Goal: Task Accomplishment & Management: Manage account settings

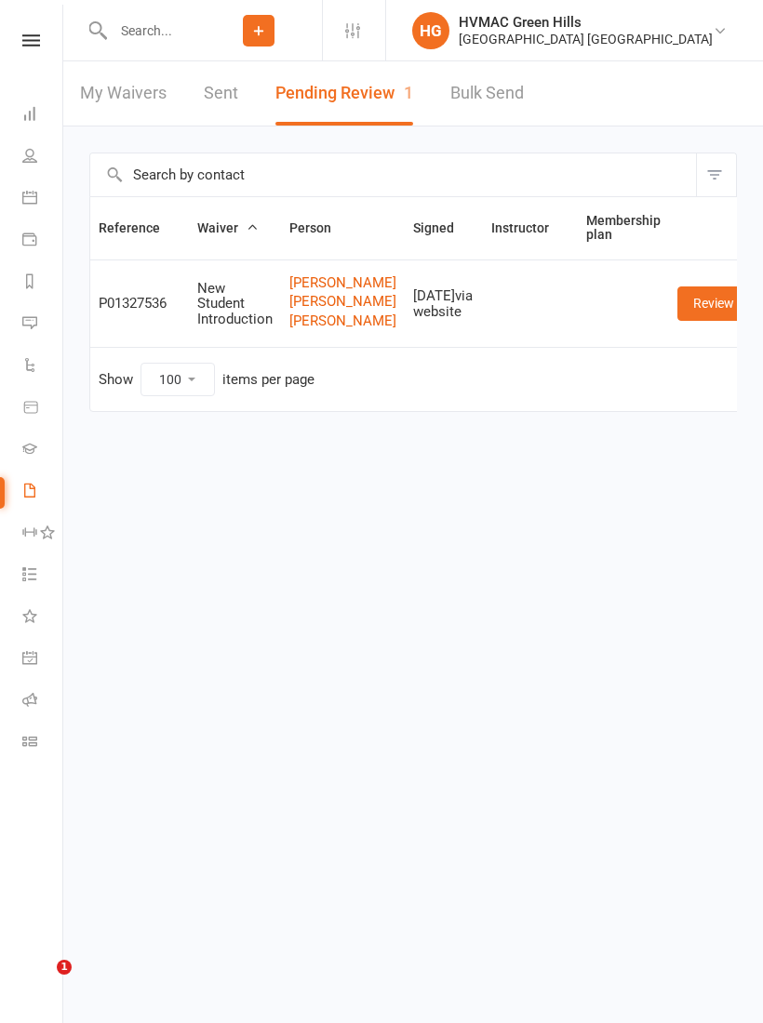
select select "100"
click at [126, 24] on input "text" at bounding box center [151, 31] width 88 height 26
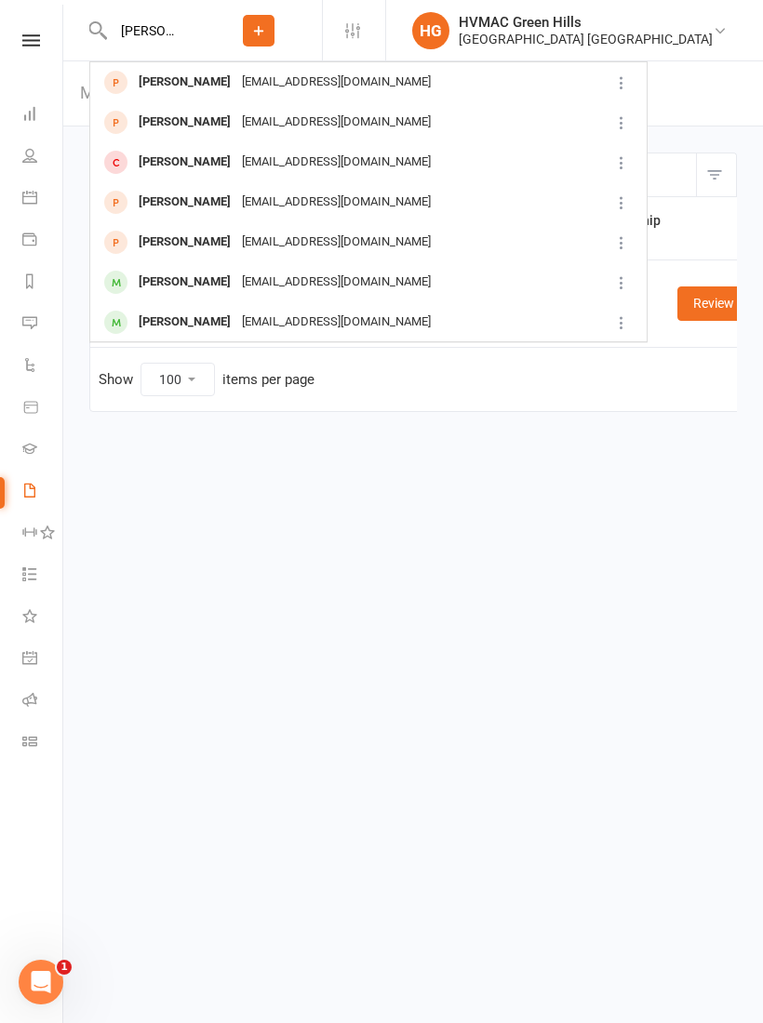
type input "[PERSON_NAME]"
click at [288, 240] on div "[EMAIL_ADDRESS][DOMAIN_NAME]" at bounding box center [336, 242] width 200 height 27
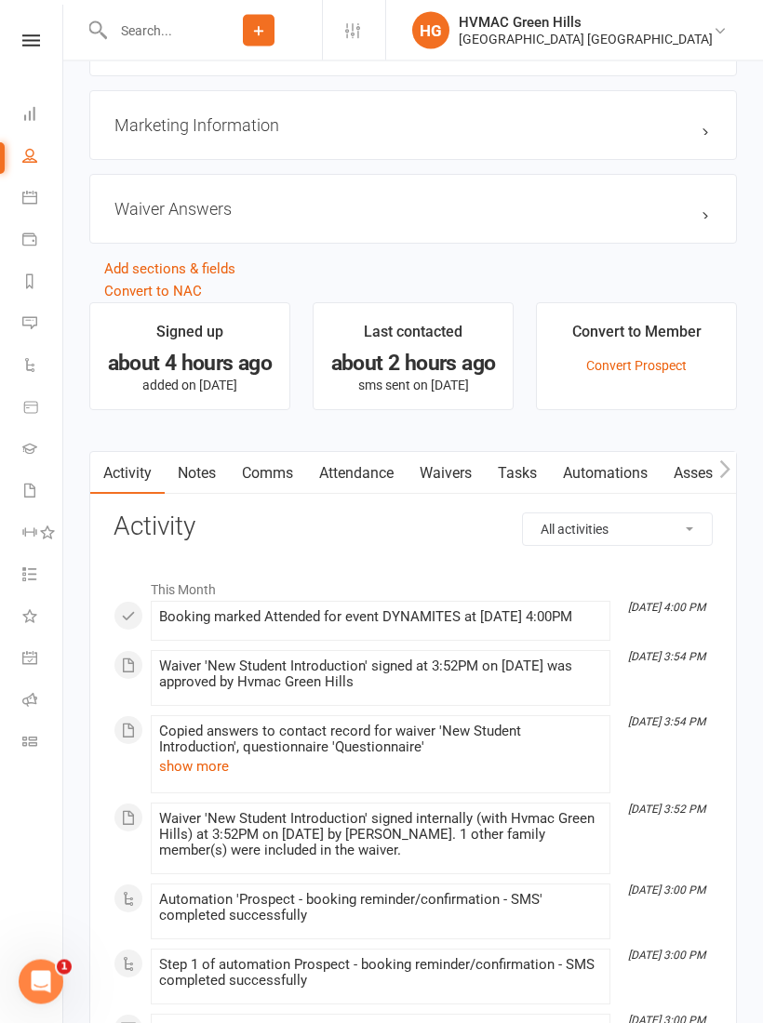
click at [448, 473] on link "Waivers" at bounding box center [446, 474] width 78 height 43
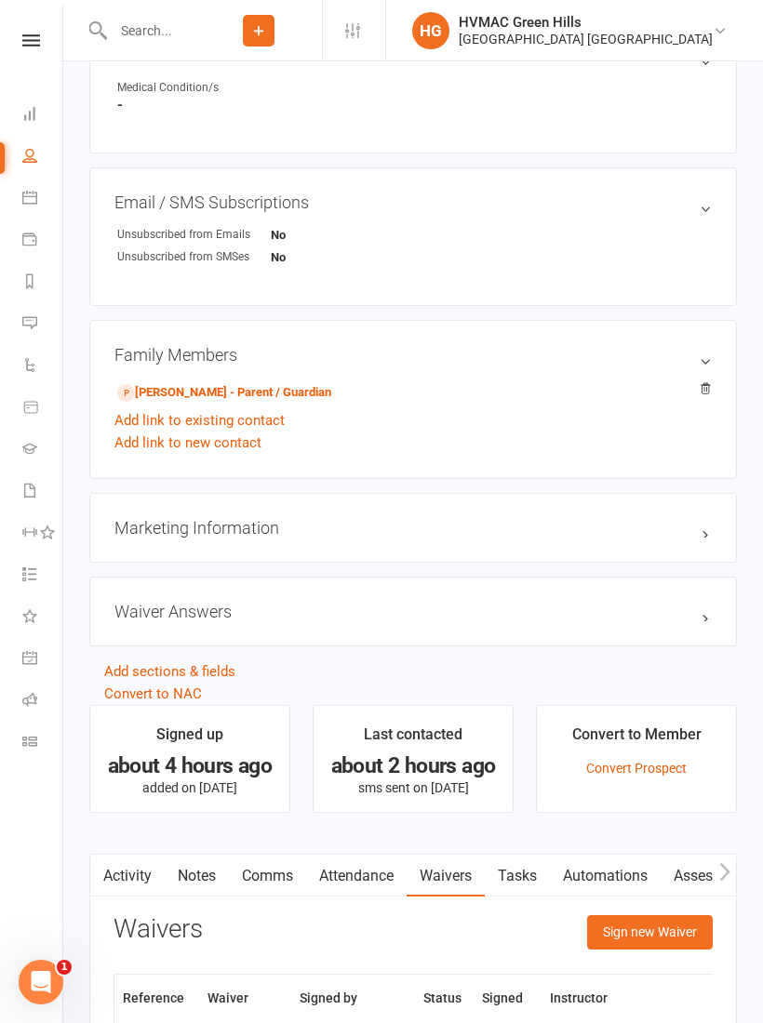
scroll to position [1030, 0]
click at [311, 376] on div "Family Members [PERSON_NAME] - Parent / Guardian Add link to existing contact A…" at bounding box center [413, 400] width 648 height 159
click at [314, 391] on link "[PERSON_NAME] - Parent / Guardian" at bounding box center [224, 394] width 214 height 20
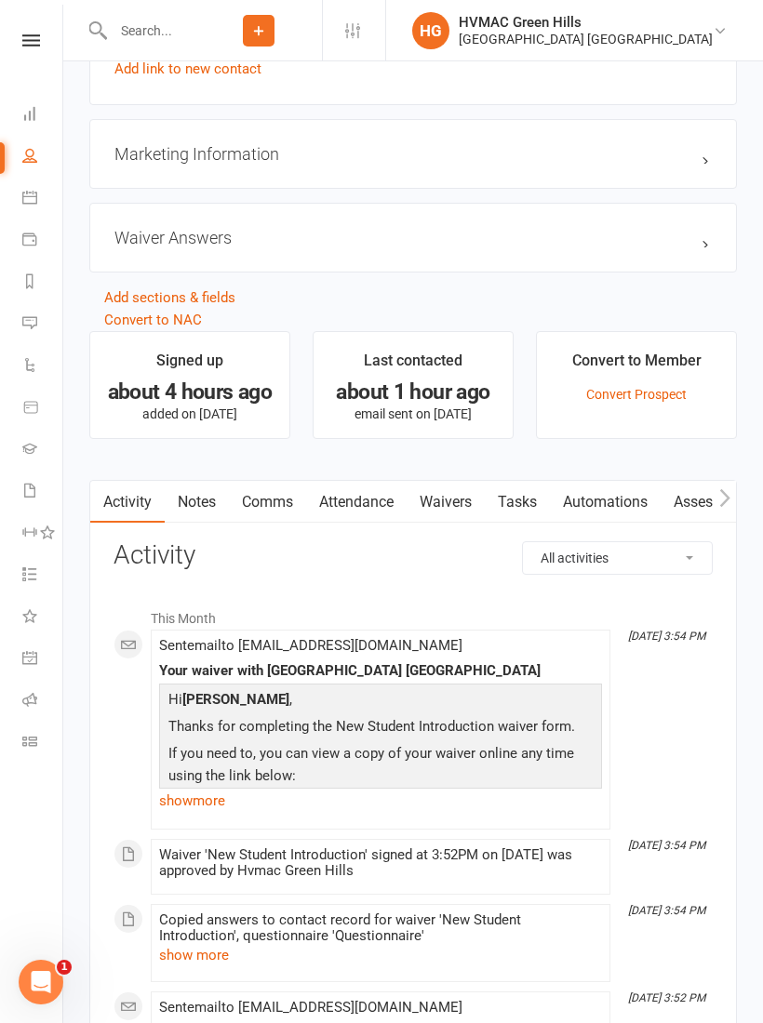
click at [447, 502] on link "Waivers" at bounding box center [446, 502] width 78 height 43
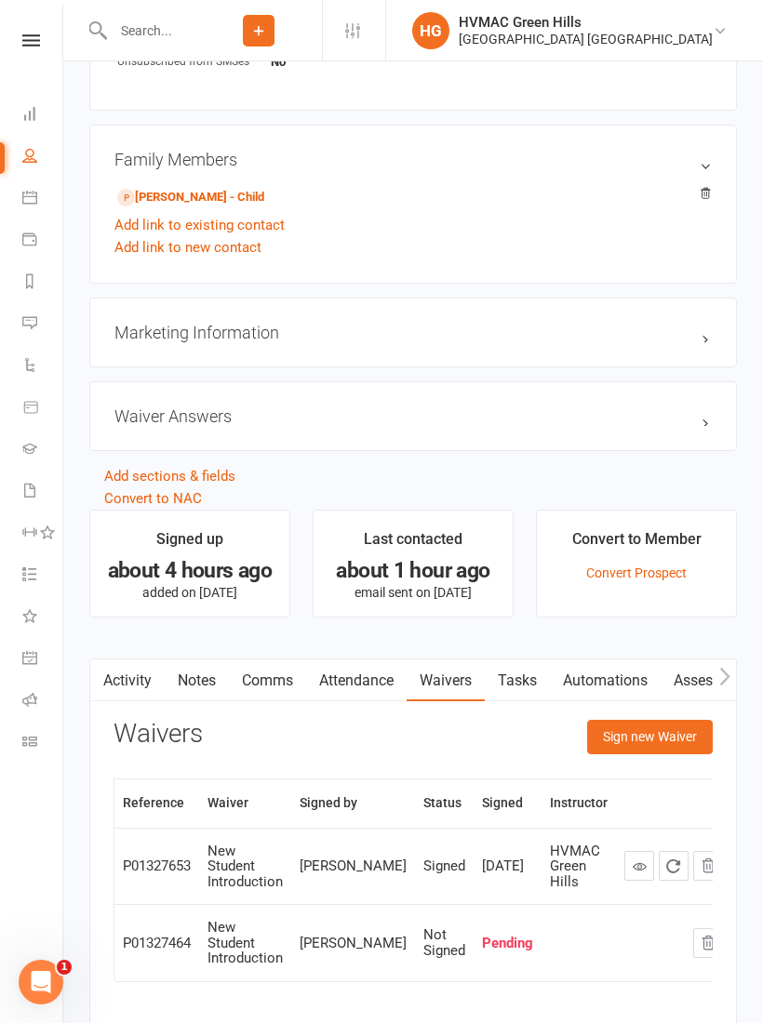
click at [669, 735] on button "Sign new Waiver" at bounding box center [650, 736] width 126 height 33
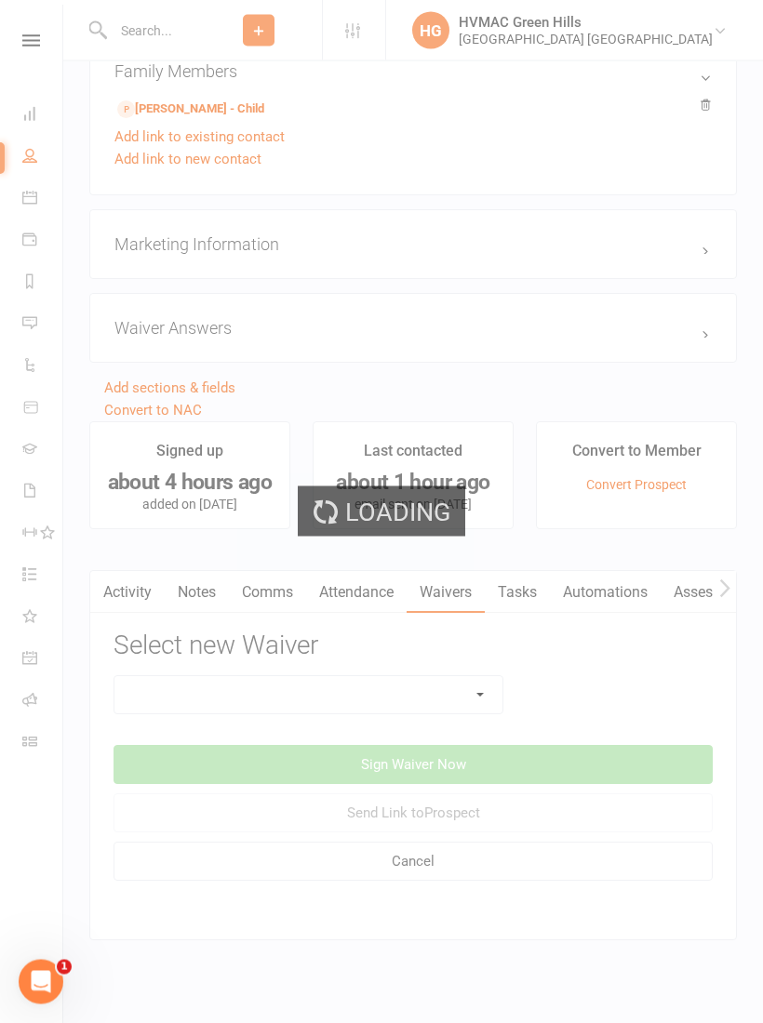
scroll to position [1347, 0]
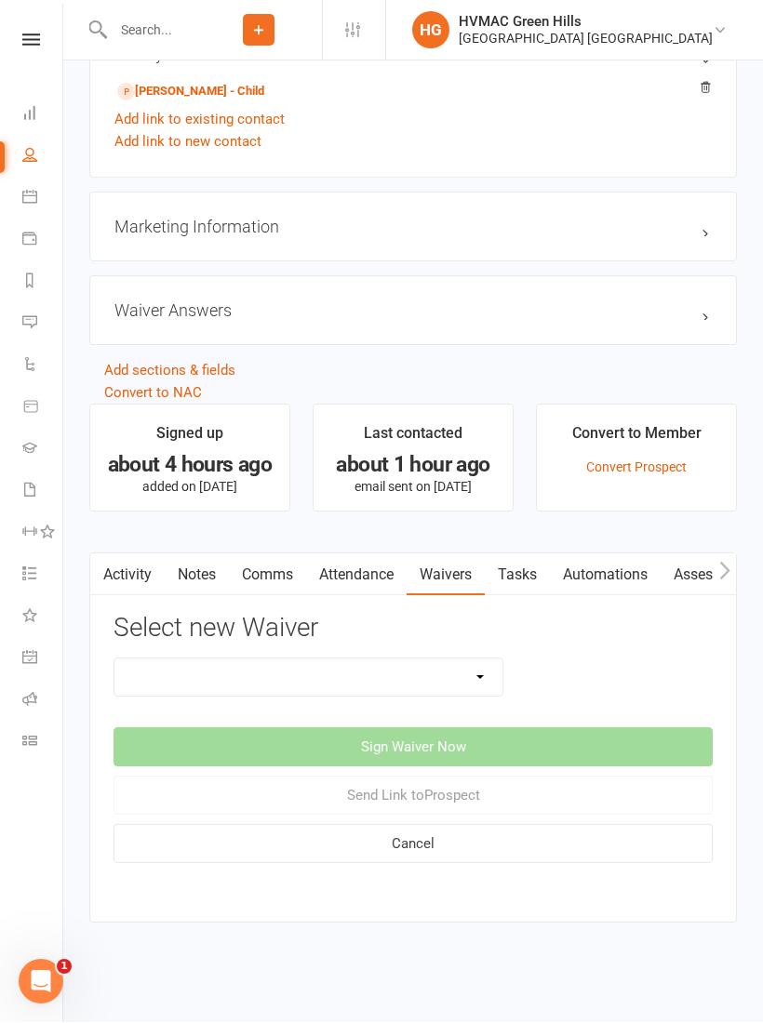
click at [492, 675] on select "8 Week Fitness Challenge Basic Membership Form Cancellation Form Dojo Transfer …" at bounding box center [308, 678] width 388 height 37
select select "5630"
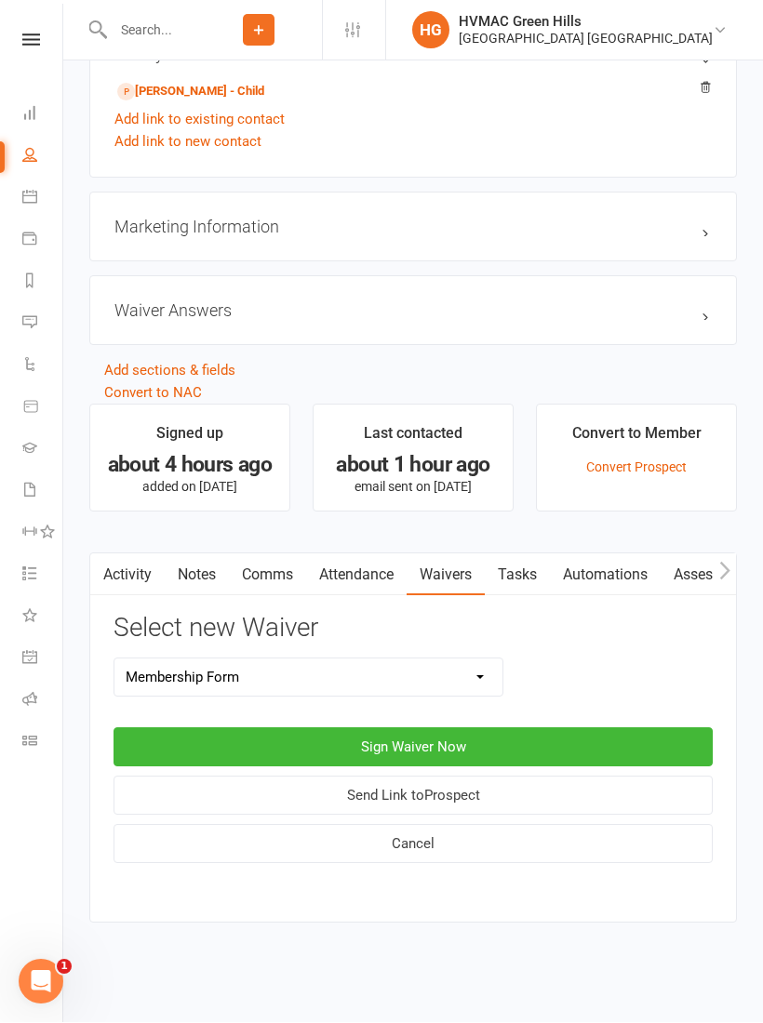
click at [558, 729] on button "Sign Waiver Now" at bounding box center [413, 748] width 599 height 39
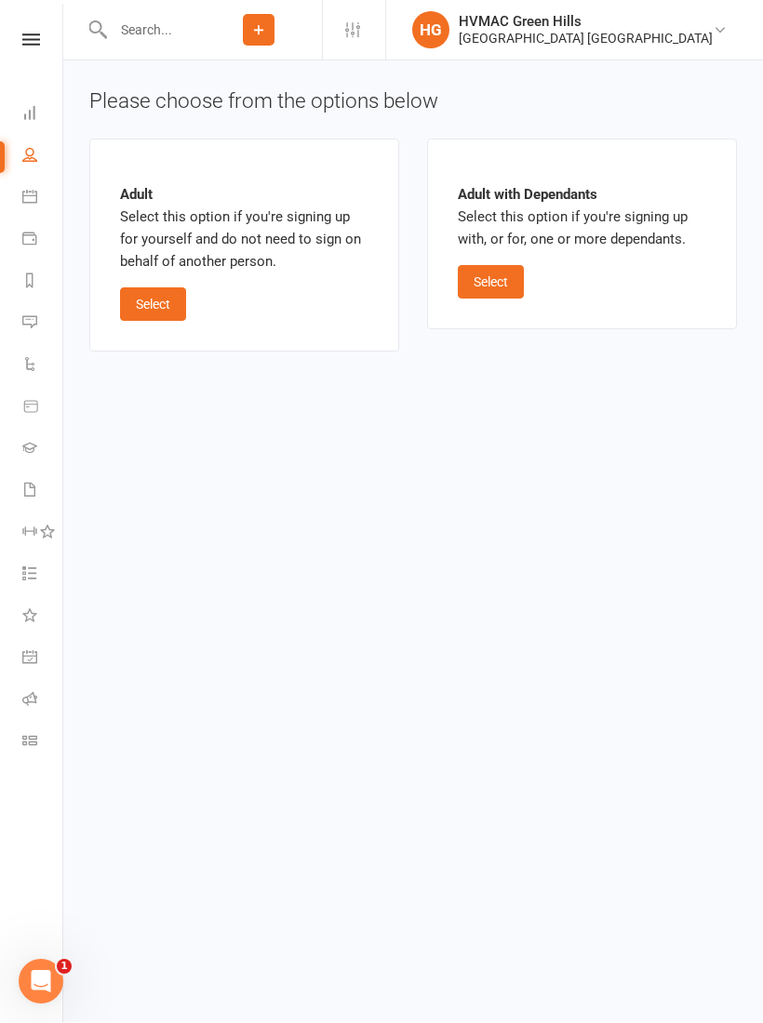
click at [509, 275] on button "Select" at bounding box center [491, 282] width 66 height 33
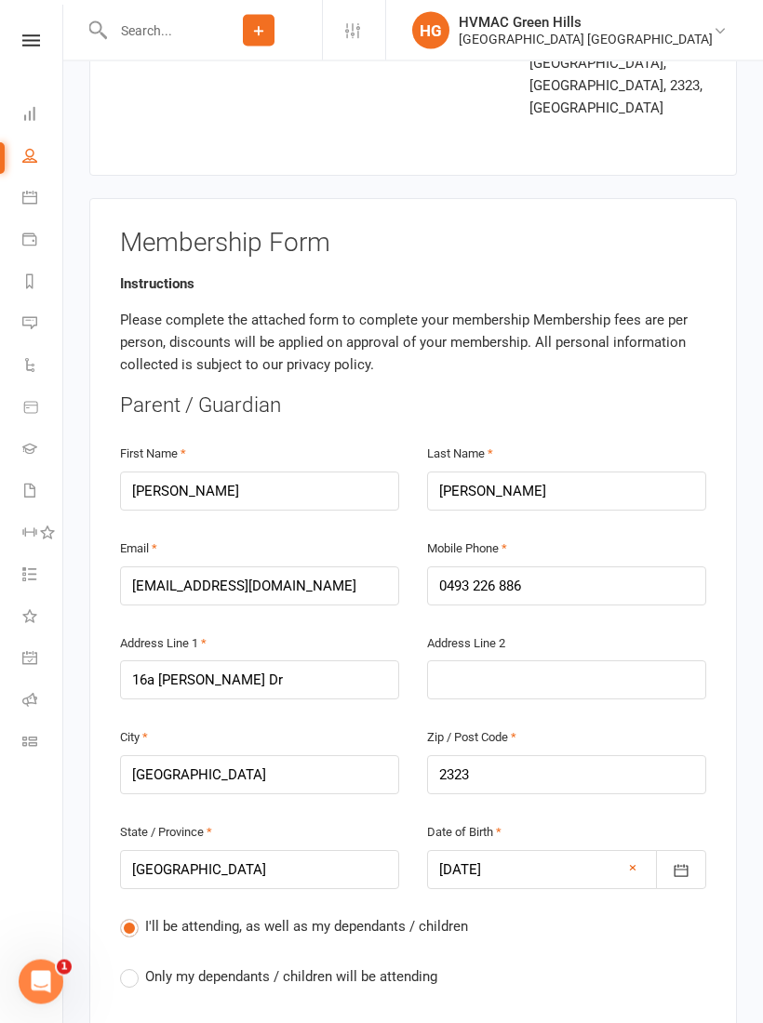
click at [304, 967] on label "Only my dependants / children will be attending" at bounding box center [278, 978] width 317 height 22
click at [132, 967] on input "Only my dependants / children will be attending" at bounding box center [126, 967] width 12 height 0
radio input "true"
radio input "false"
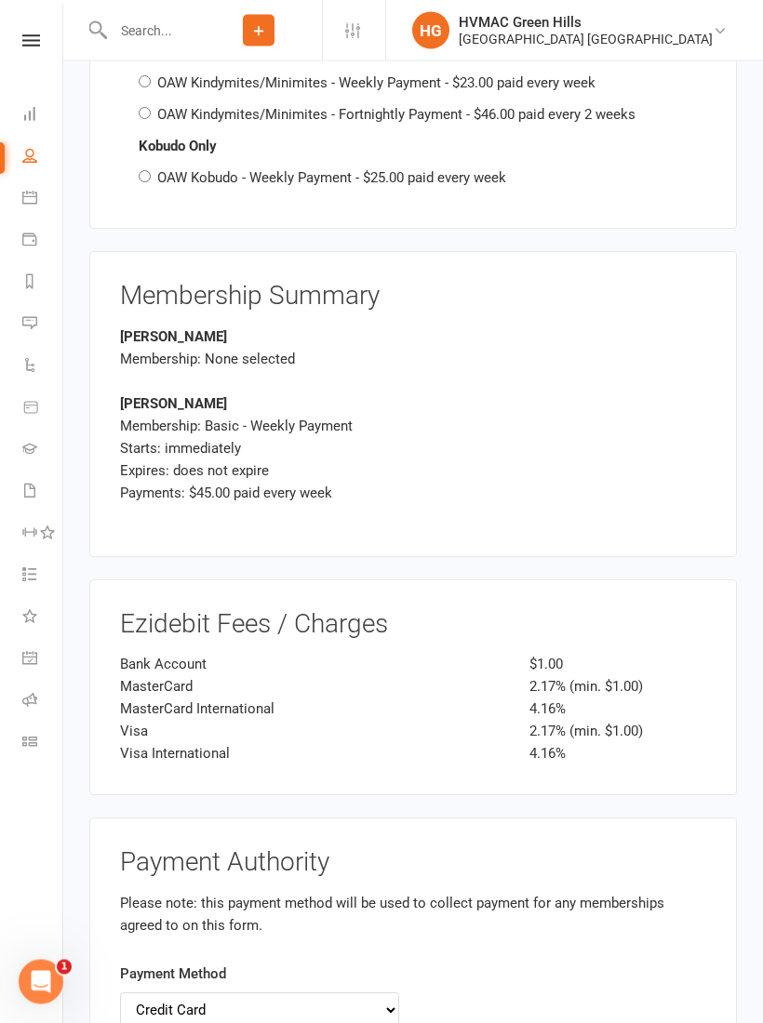
scroll to position [3957, 0]
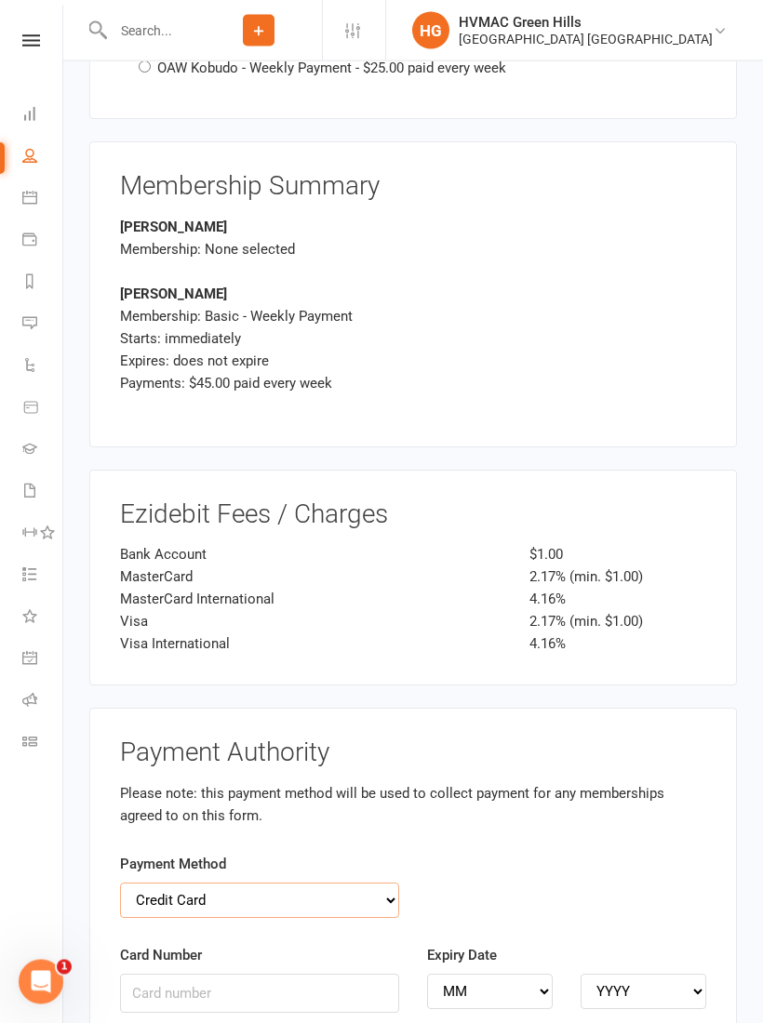
click at [398, 884] on select "Credit Card Bank Account" at bounding box center [259, 901] width 279 height 35
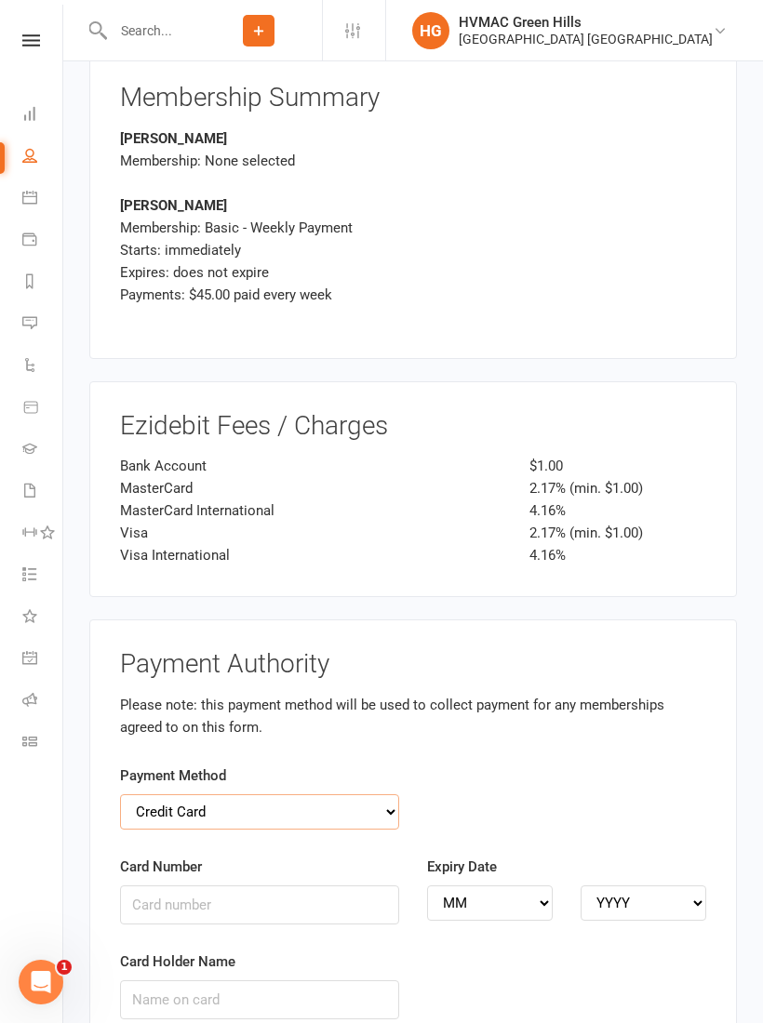
scroll to position [4142, 0]
click at [155, 887] on input "Card Number" at bounding box center [259, 906] width 279 height 39
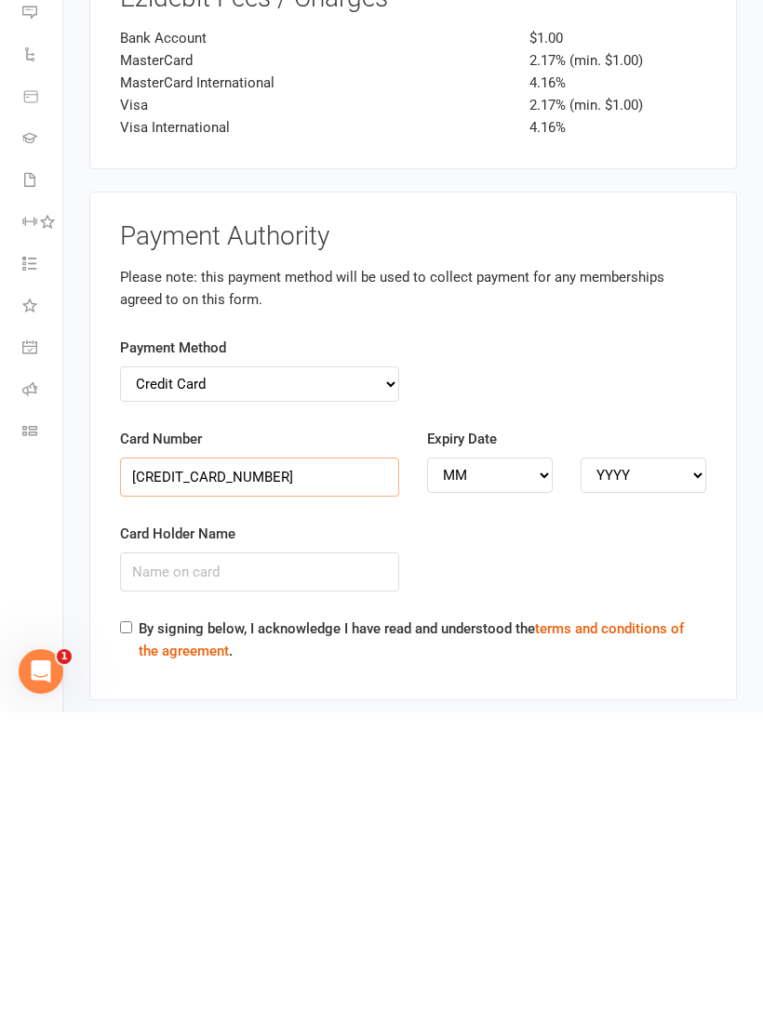
type input "[CREDIT_CARD_NUMBER]"
click at [542, 769] on select "MM 01 02 03 04 05 06 07 08 09 10 11 12" at bounding box center [490, 786] width 126 height 35
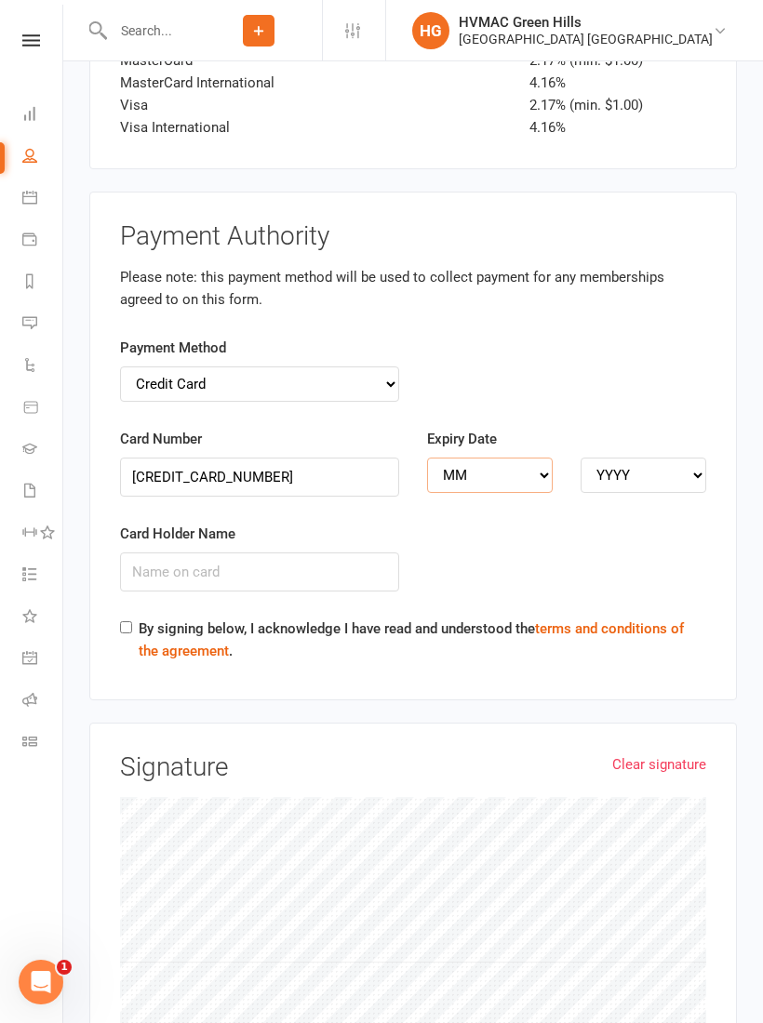
select select "11"
click at [683, 458] on select "YYYY 2025 2026 2027 2028 2029 2030 2031 2032 2033 2034" at bounding box center [644, 475] width 126 height 35
select select "2028"
click at [234, 553] on input "Card Holder Name" at bounding box center [259, 572] width 279 height 39
type input "[PERSON_NAME]"
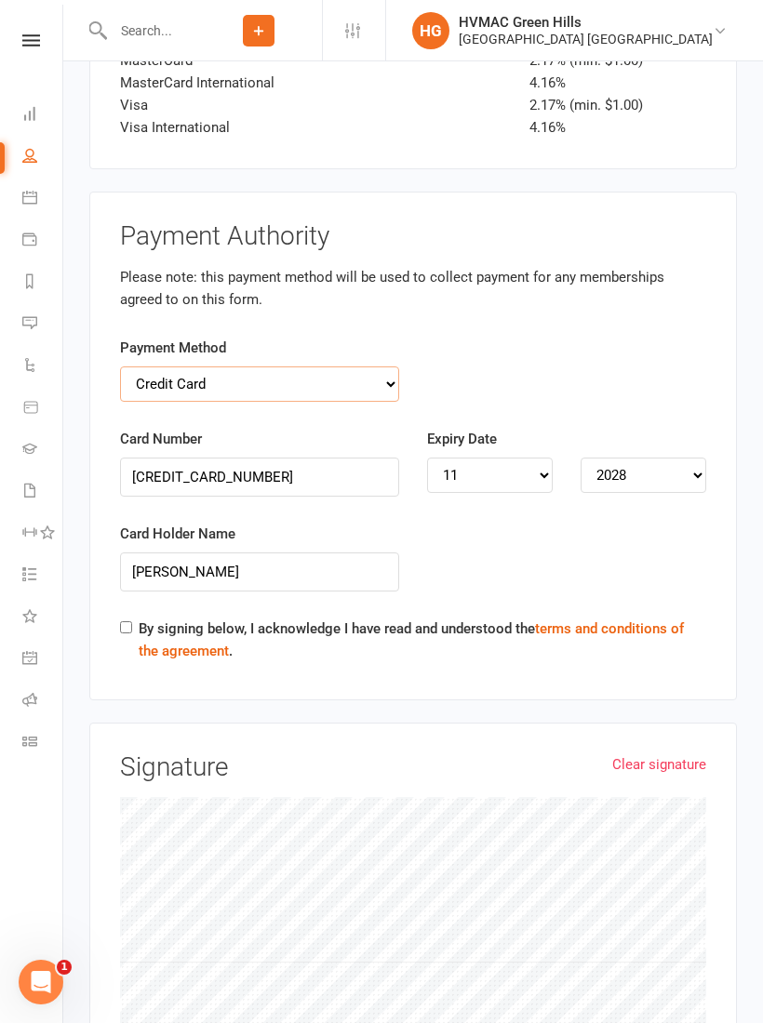
click at [379, 367] on select "Credit Card Bank Account" at bounding box center [259, 384] width 279 height 35
select select "bank_account"
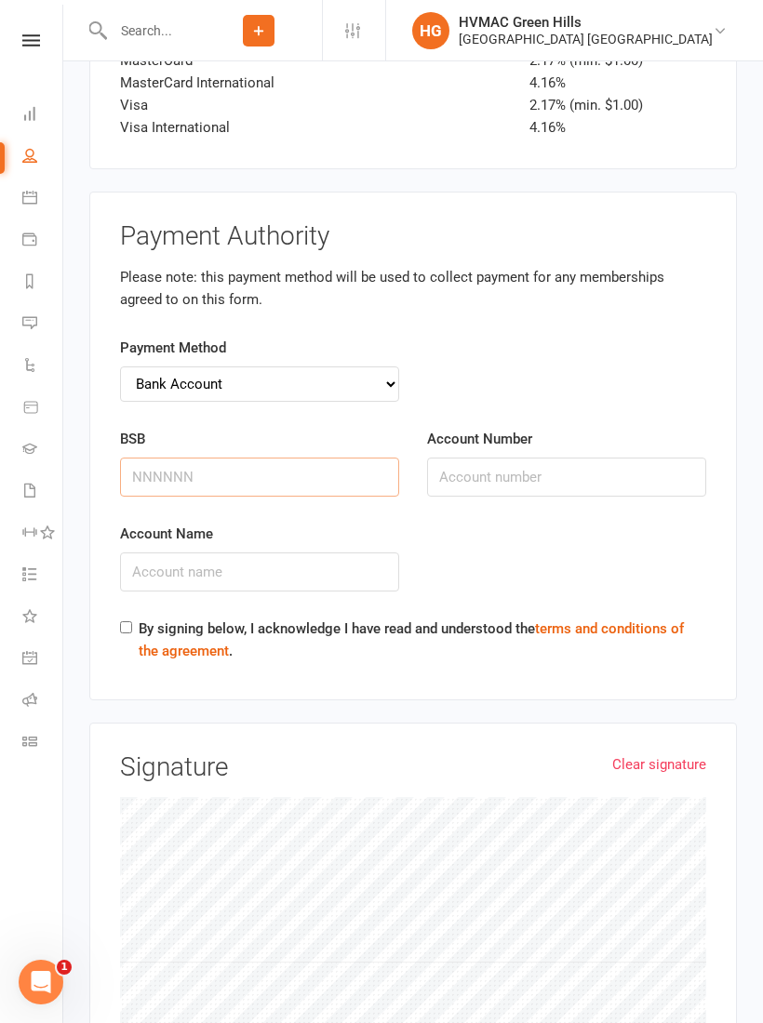
click at [207, 458] on input "BSB" at bounding box center [259, 477] width 279 height 39
type input "062807"
click at [218, 553] on input "Account Name" at bounding box center [259, 572] width 279 height 39
click at [144, 553] on input "10527105" at bounding box center [259, 572] width 279 height 39
click at [153, 553] on input "10527105" at bounding box center [259, 572] width 279 height 39
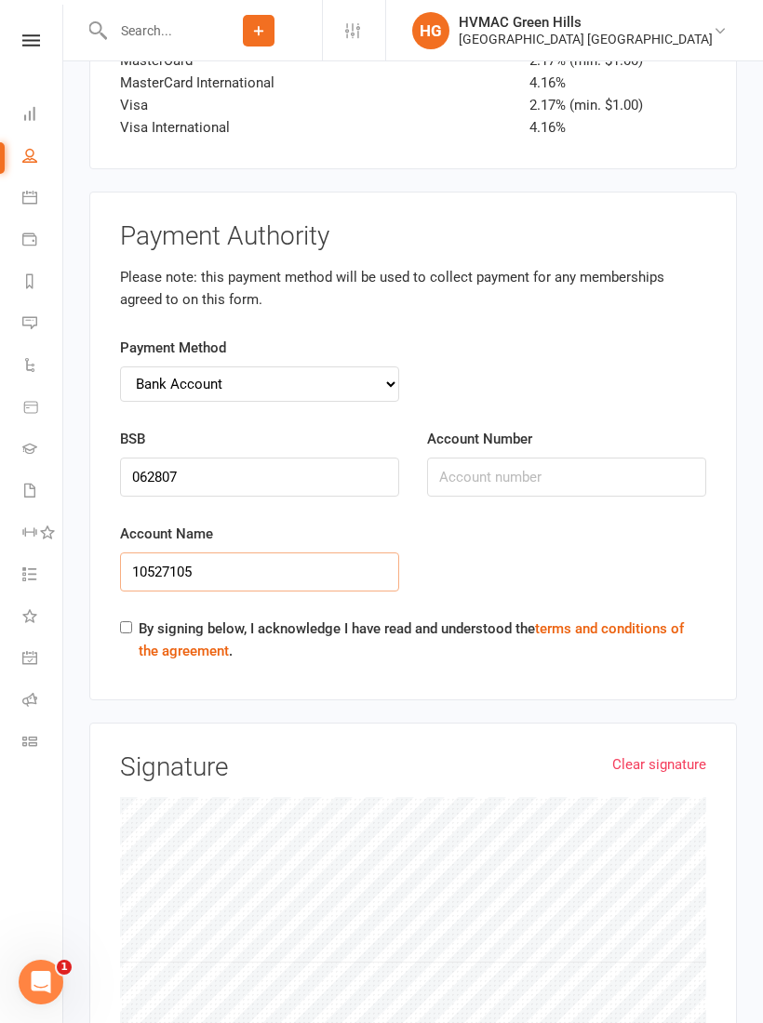
type input "10527105"
click at [465, 458] on input "Account Number" at bounding box center [566, 477] width 279 height 39
type input "10527105"
click at [234, 553] on input "10527105" at bounding box center [259, 572] width 279 height 39
type input "1"
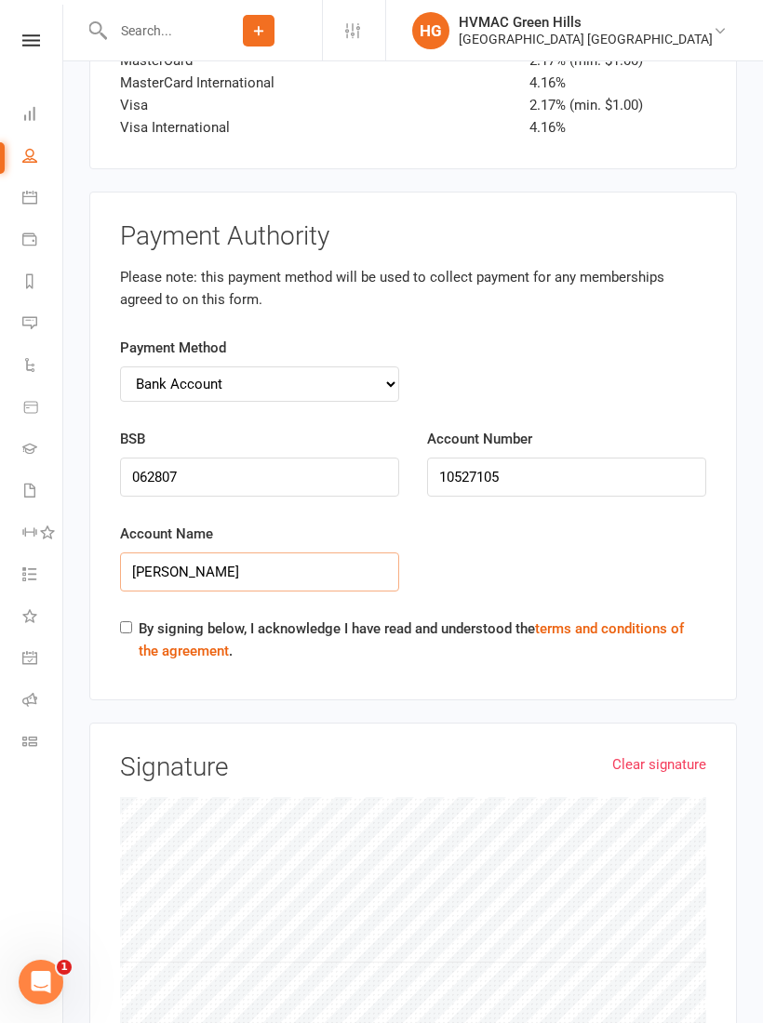
type input "[PERSON_NAME]"
click at [141, 618] on label "By signing below, I acknowledge I have read and understood the terms and condit…" at bounding box center [423, 640] width 568 height 45
click at [132, 622] on input "By signing below, I acknowledge I have read and understood the terms and condit…" at bounding box center [126, 628] width 12 height 12
checkbox input "true"
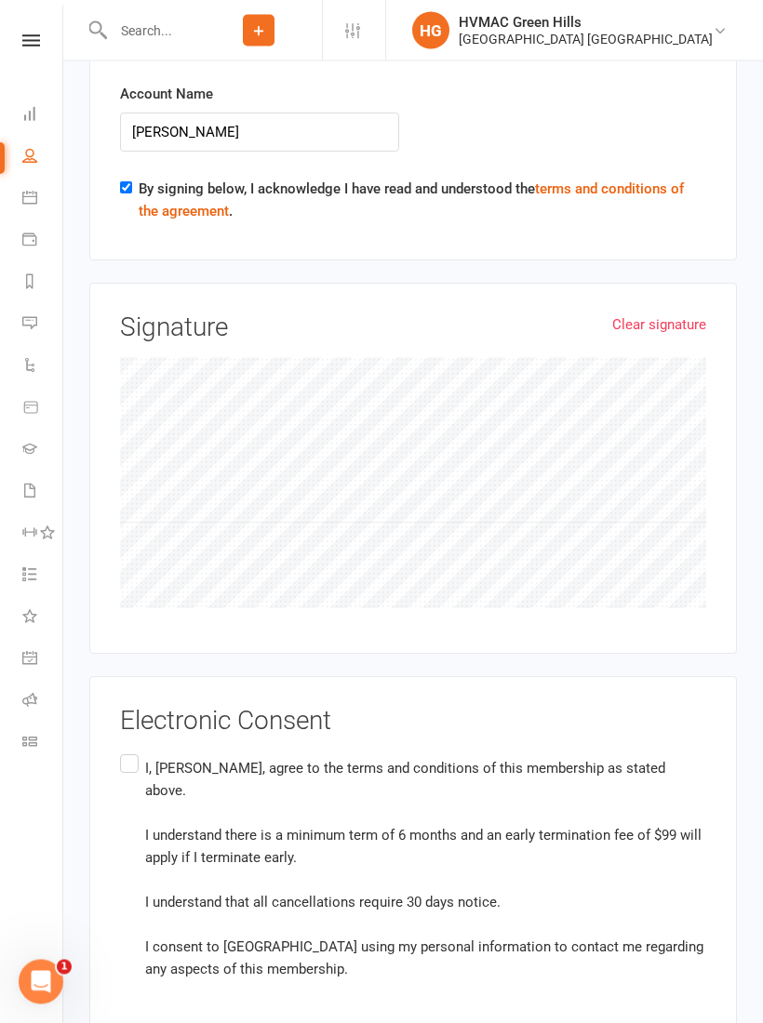
scroll to position [5011, 0]
click at [129, 751] on label "I, [PERSON_NAME], agree to the terms and conditions of this membership as state…" at bounding box center [413, 869] width 586 height 237
click at [129, 751] on input "I, [PERSON_NAME], agree to the terms and conditions of this membership as state…" at bounding box center [126, 751] width 12 height 0
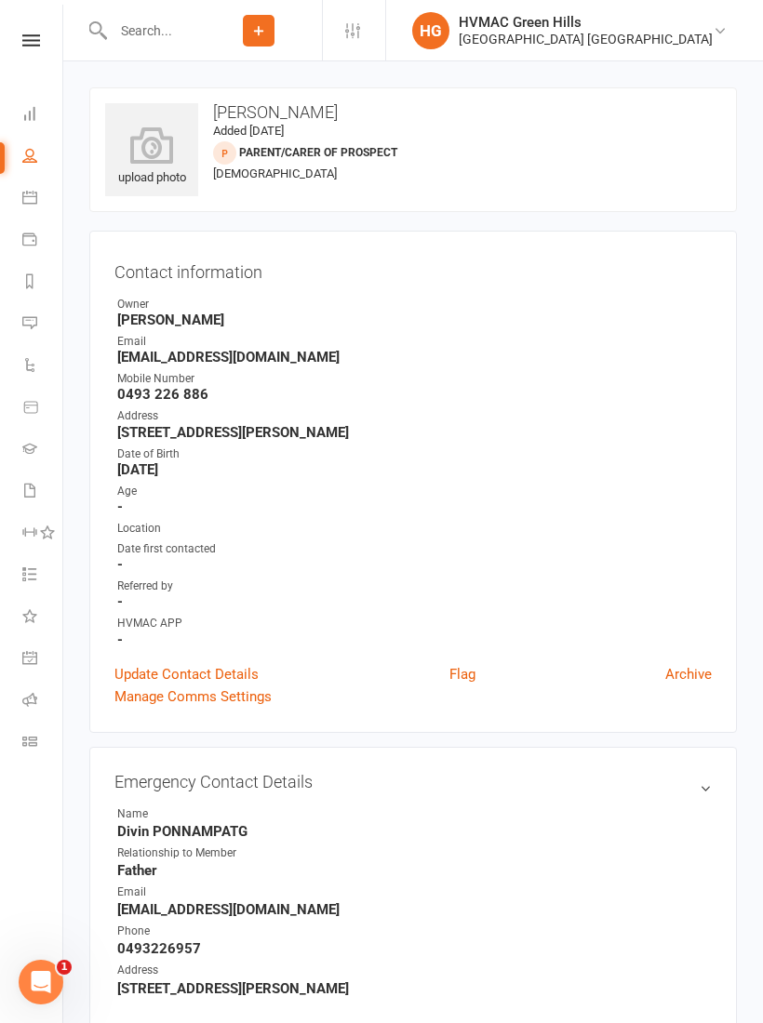
click at [25, 45] on icon at bounding box center [31, 40] width 18 height 12
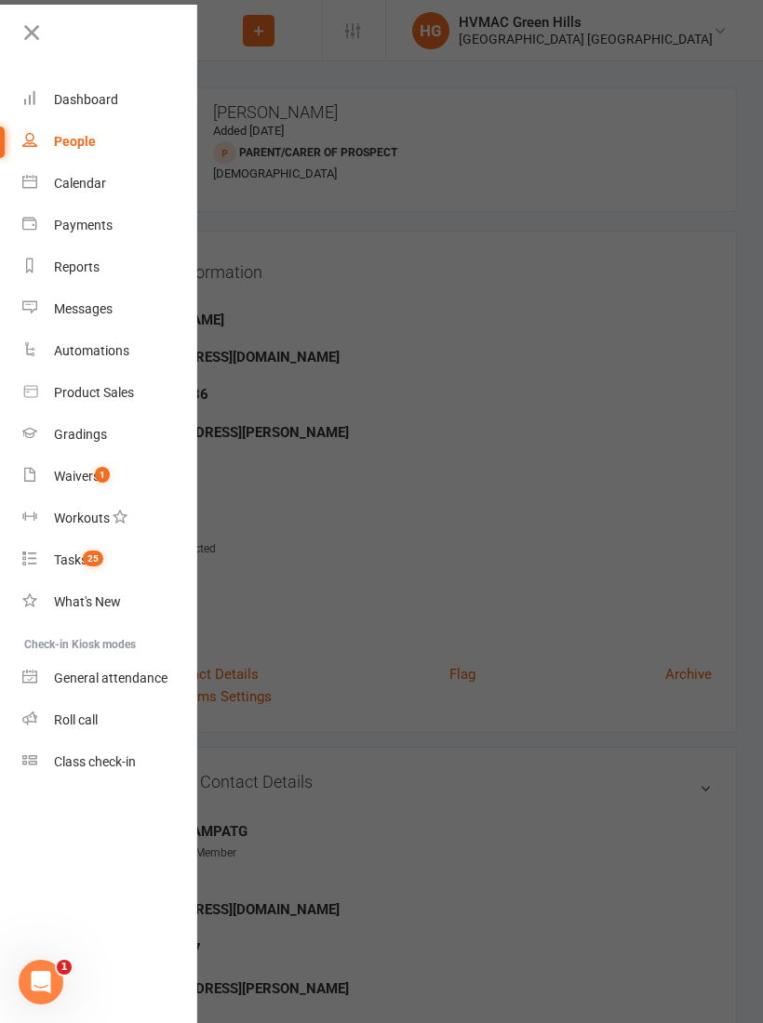
click at [87, 472] on div "Waivers" at bounding box center [77, 476] width 46 height 15
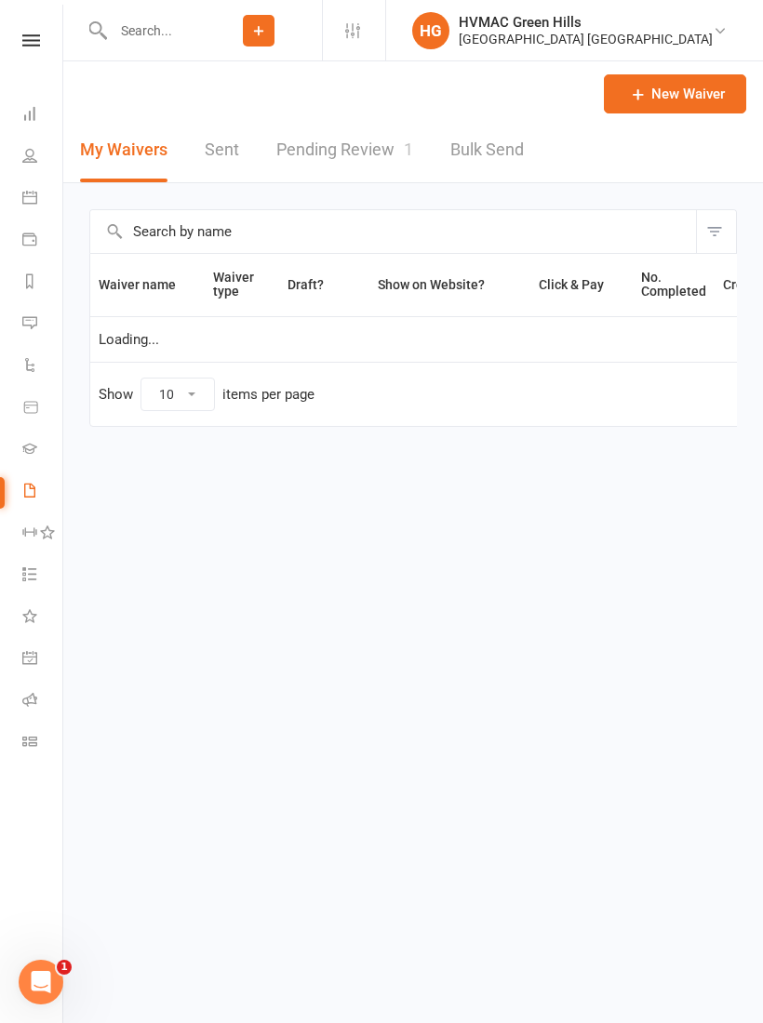
select select "100"
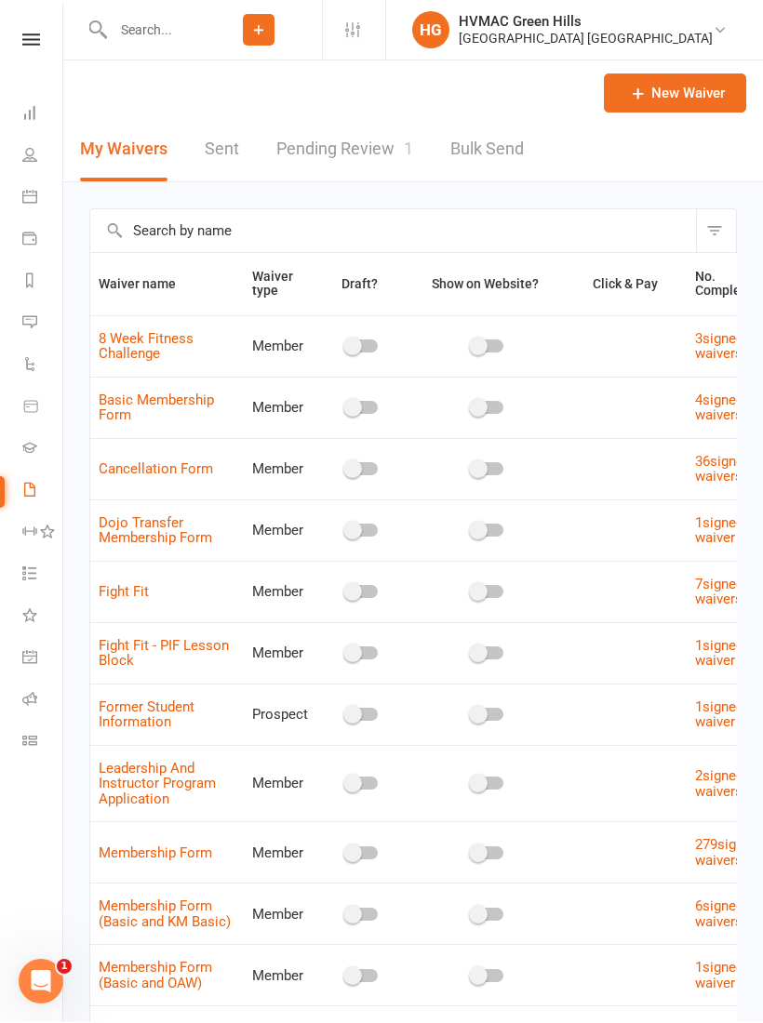
scroll to position [1, 0]
click at [380, 148] on link "Pending Review 1" at bounding box center [344, 149] width 137 height 64
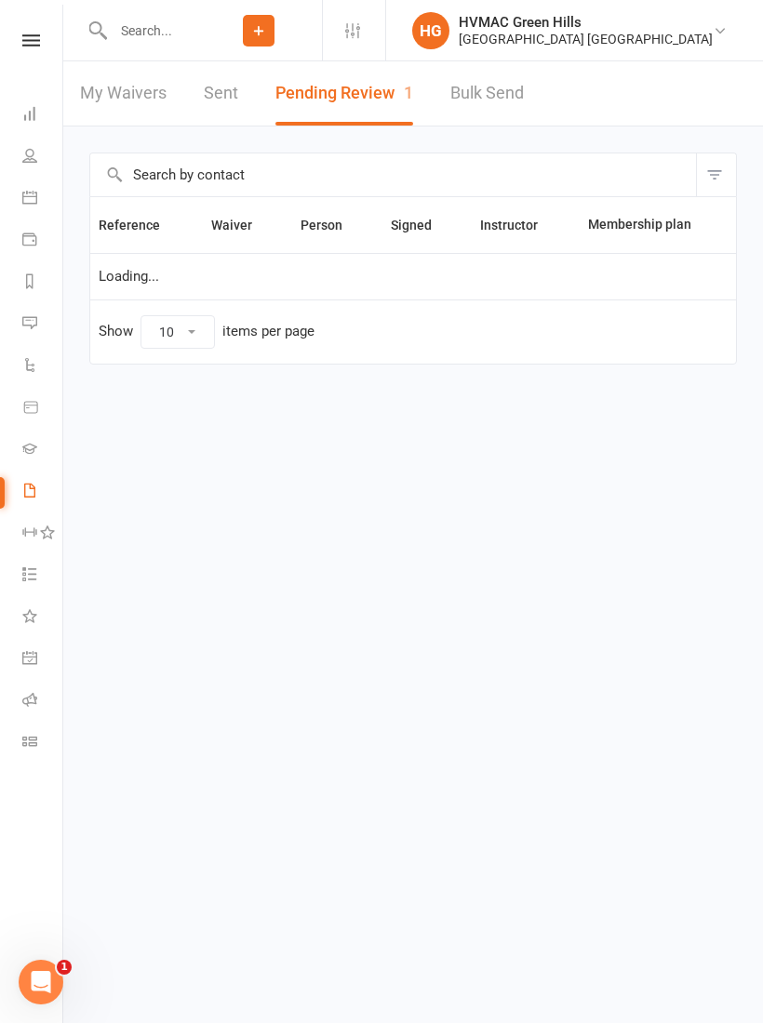
select select "100"
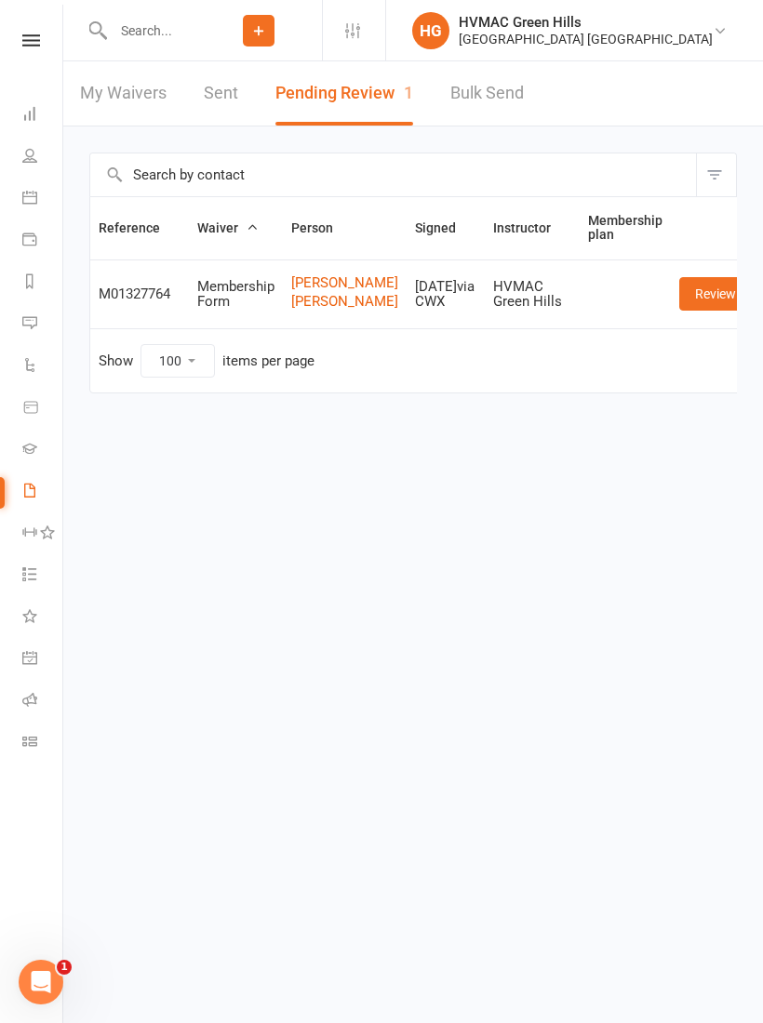
click at [713, 298] on link "Review" at bounding box center [715, 293] width 73 height 33
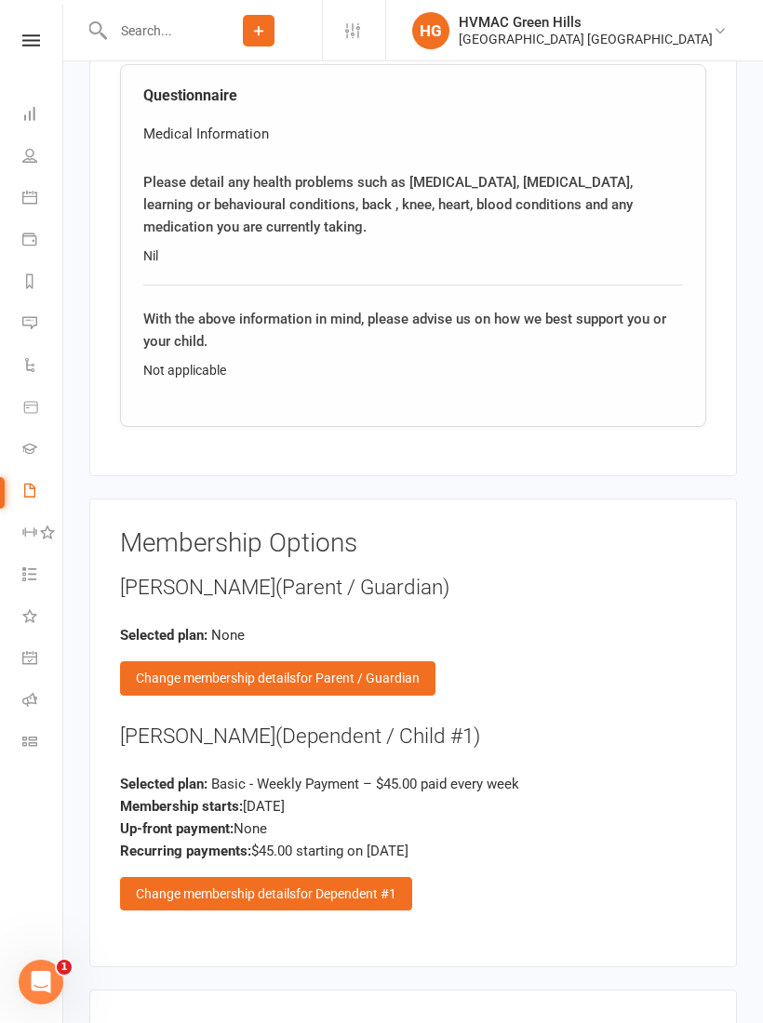
scroll to position [2357, 0]
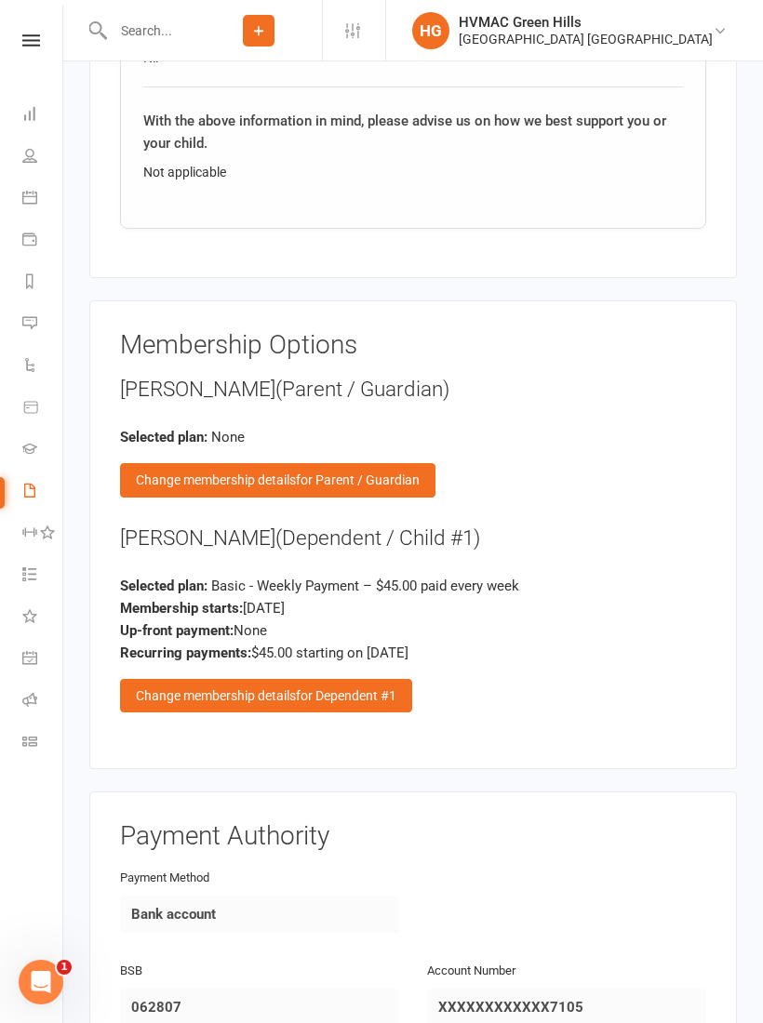
click at [336, 689] on span "for Dependent #1" at bounding box center [346, 696] width 100 height 15
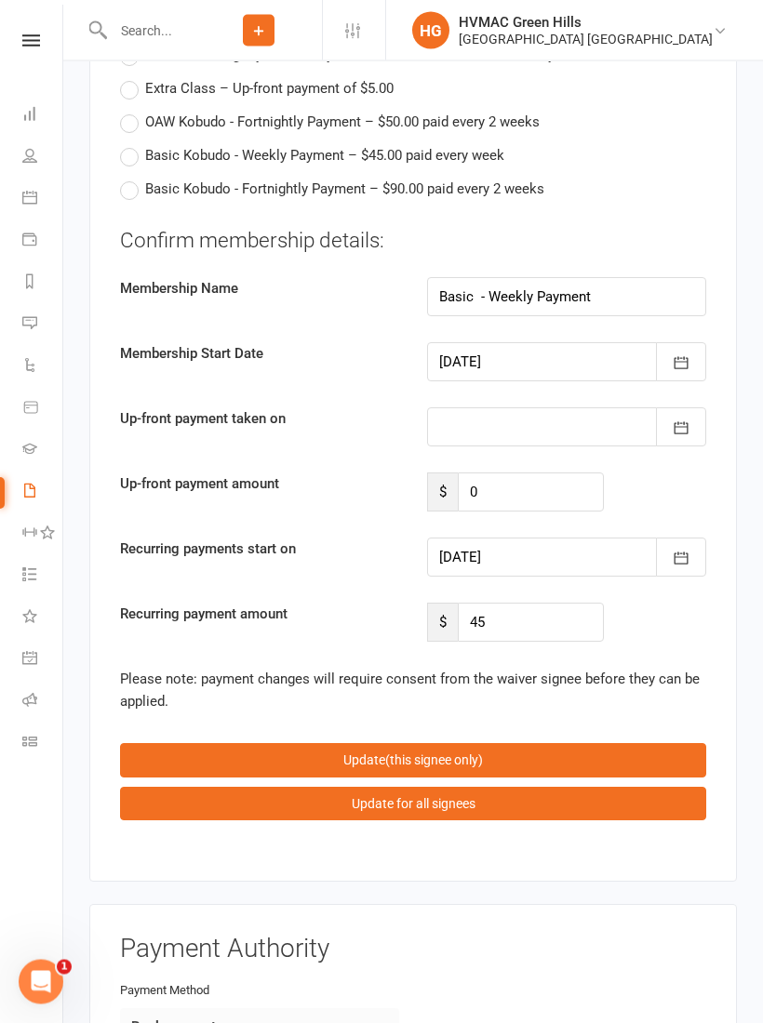
scroll to position [4467, 0]
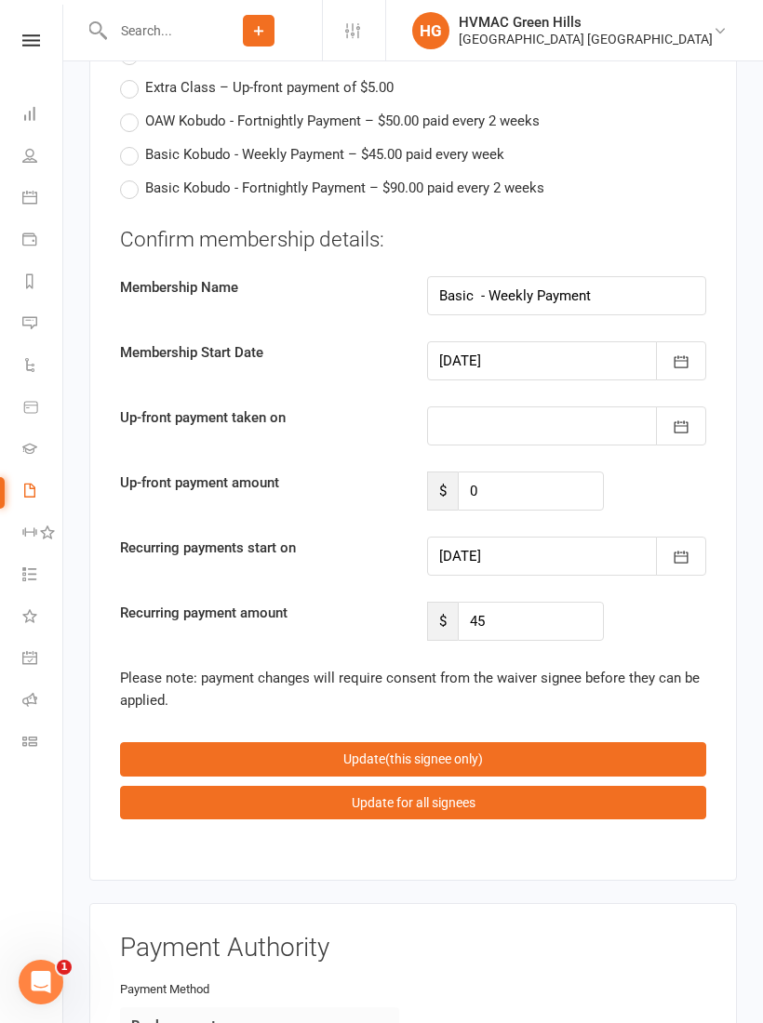
click at [684, 353] on icon "button" at bounding box center [681, 362] width 19 height 19
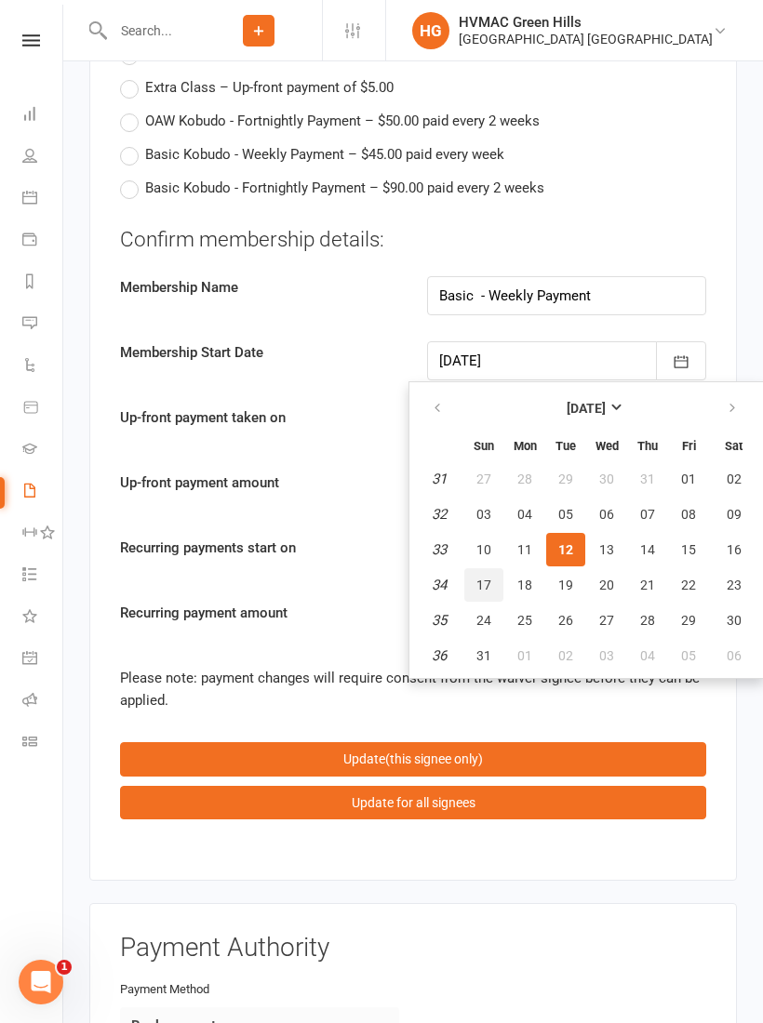
click at [491, 569] on button "17" at bounding box center [483, 585] width 39 height 33
type input "[DATE]"
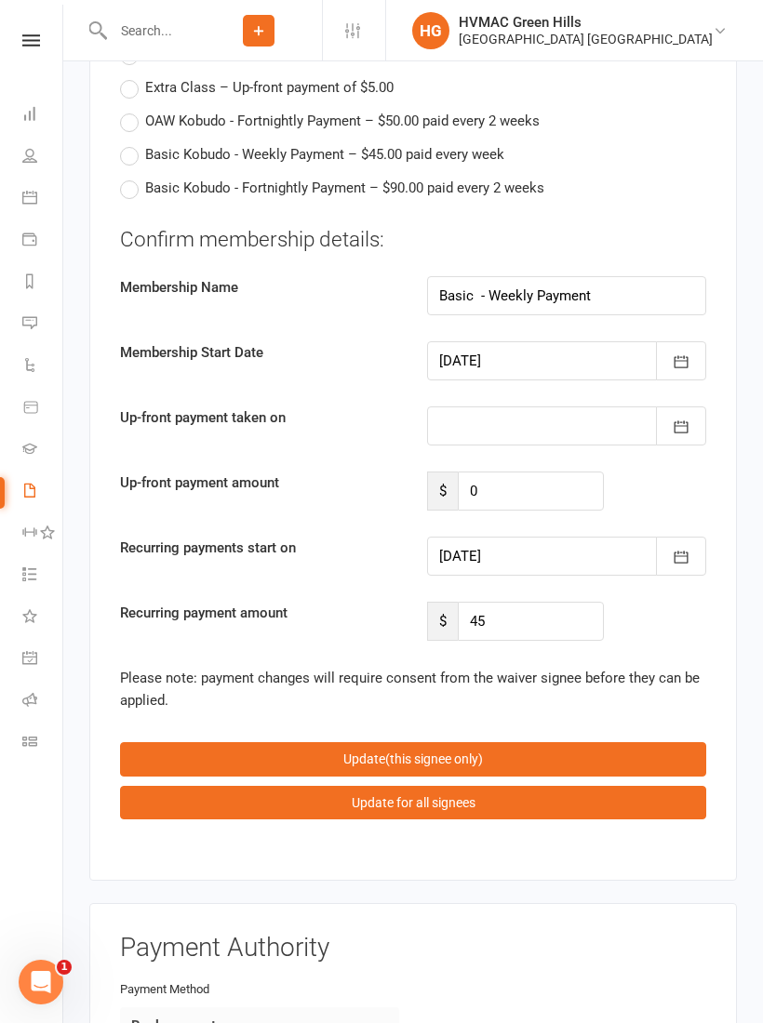
click at [696, 537] on button "button" at bounding box center [681, 556] width 50 height 39
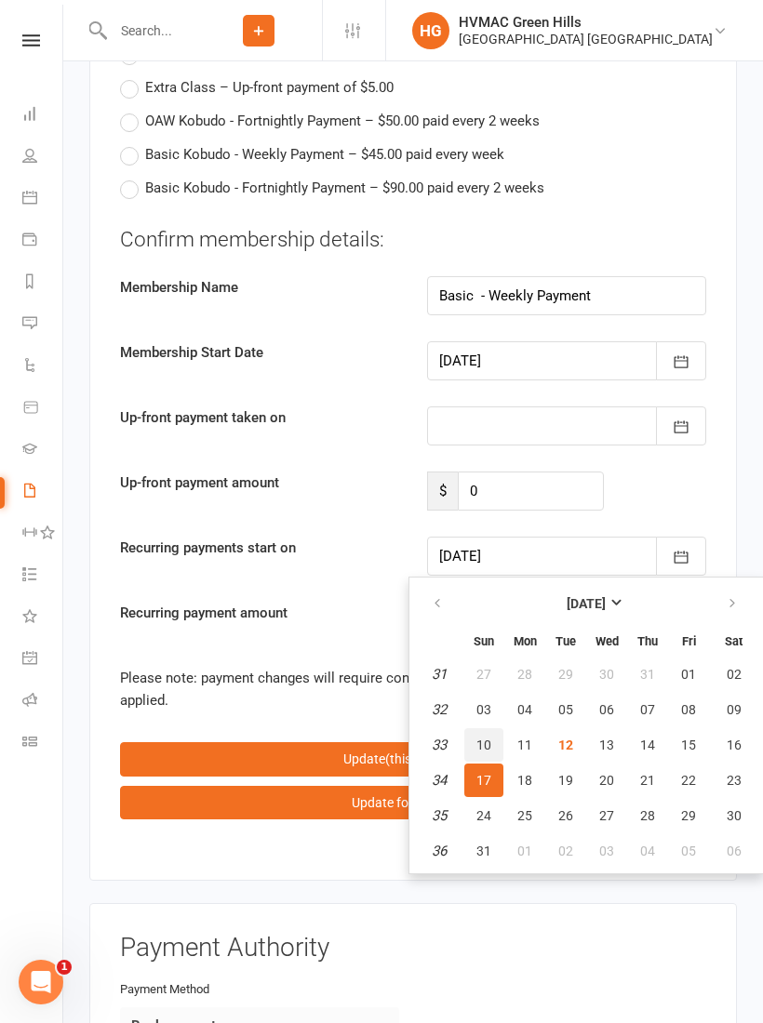
click at [491, 729] on button "10" at bounding box center [483, 745] width 39 height 33
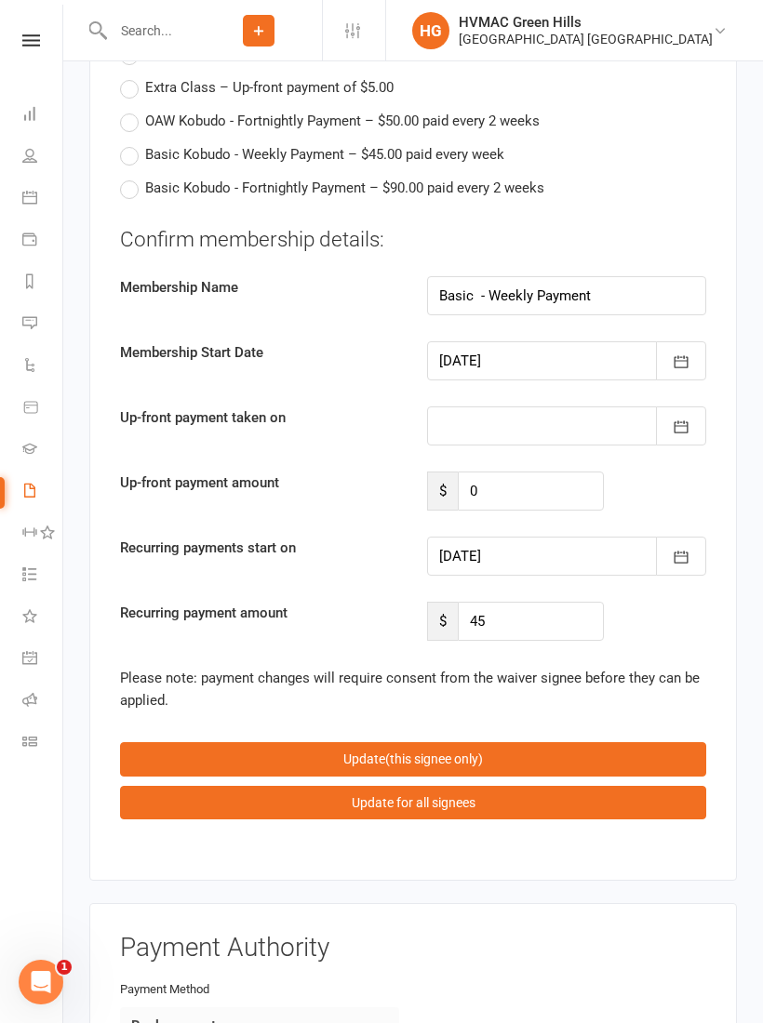
type input "[DATE]"
click at [683, 548] on icon "button" at bounding box center [681, 557] width 19 height 19
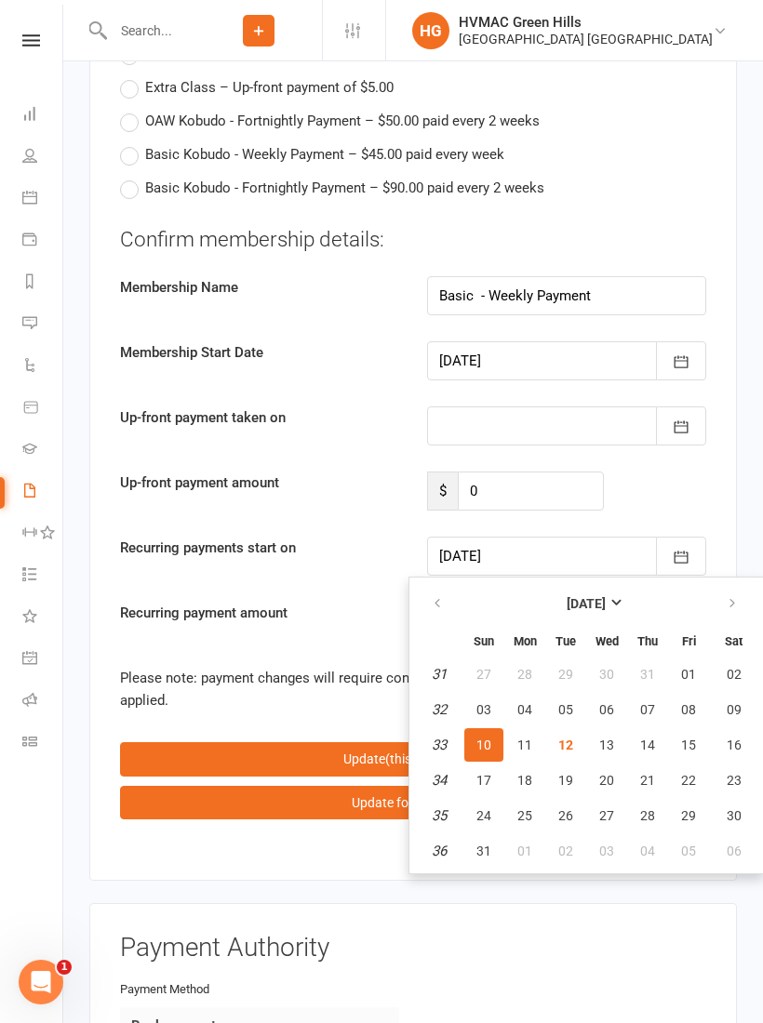
click at [696, 341] on button "button" at bounding box center [681, 360] width 50 height 39
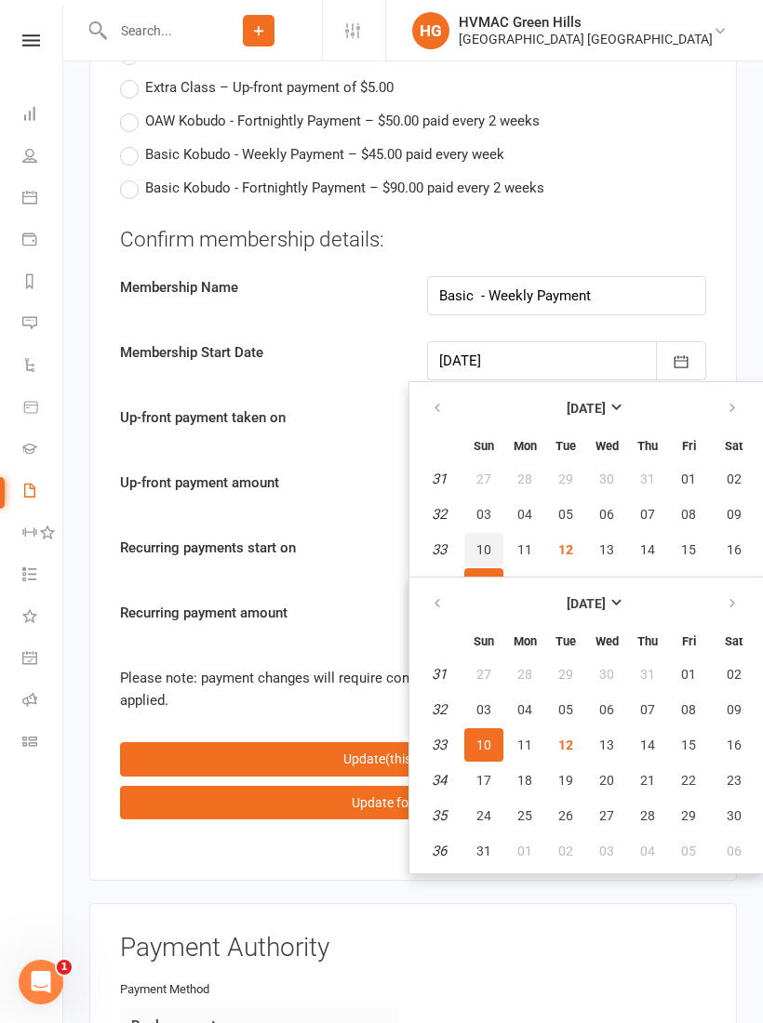
click at [491, 533] on button "10" at bounding box center [483, 549] width 39 height 33
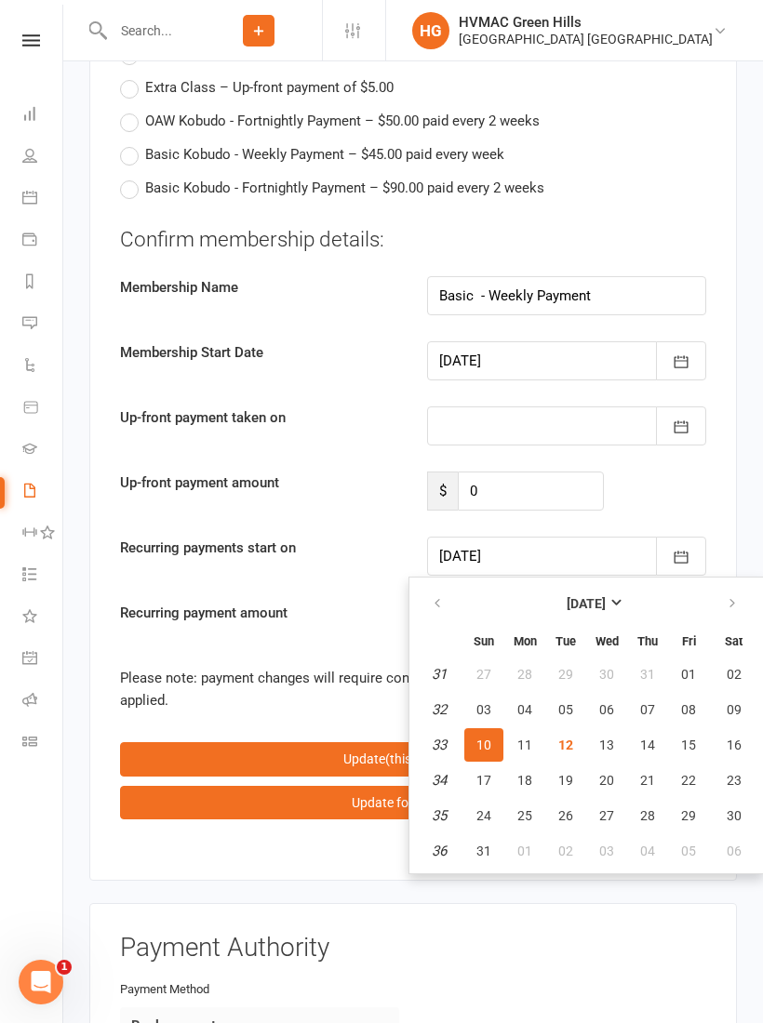
click at [202, 491] on div "Confirm membership details: Membership Name Basic - Weekly Payment Membership S…" at bounding box center [413, 433] width 586 height 417
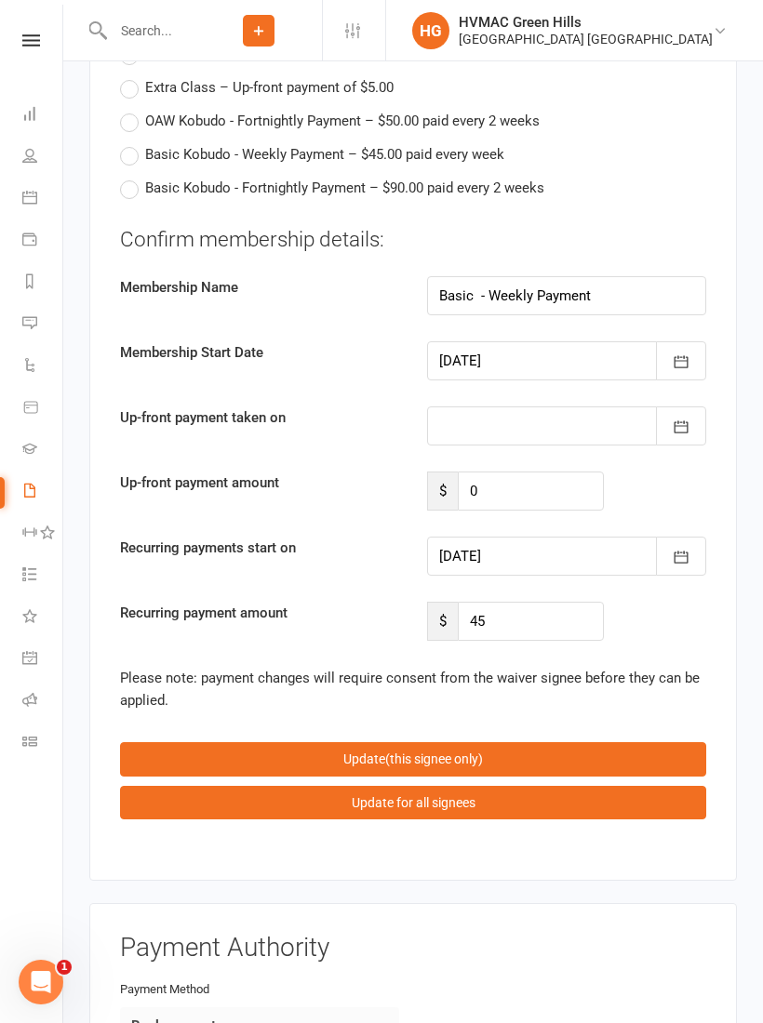
click at [693, 537] on button "button" at bounding box center [681, 556] width 50 height 39
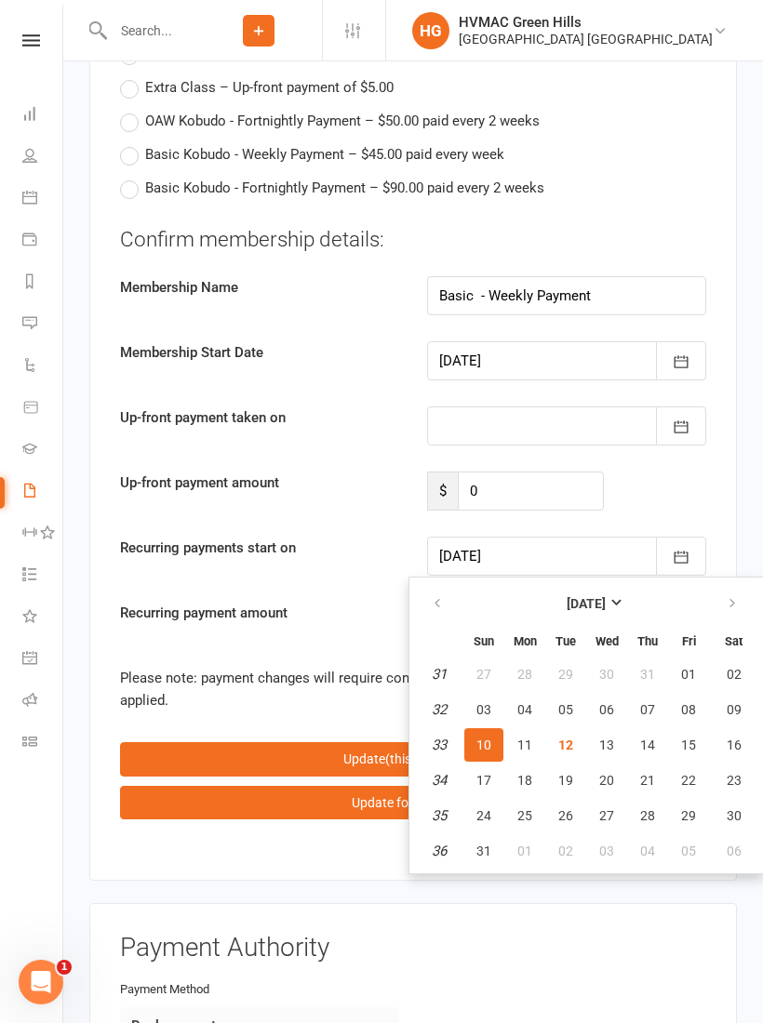
click at [268, 434] on div "Confirm membership details: Membership Name Basic - Weekly Payment Membership S…" at bounding box center [413, 433] width 586 height 417
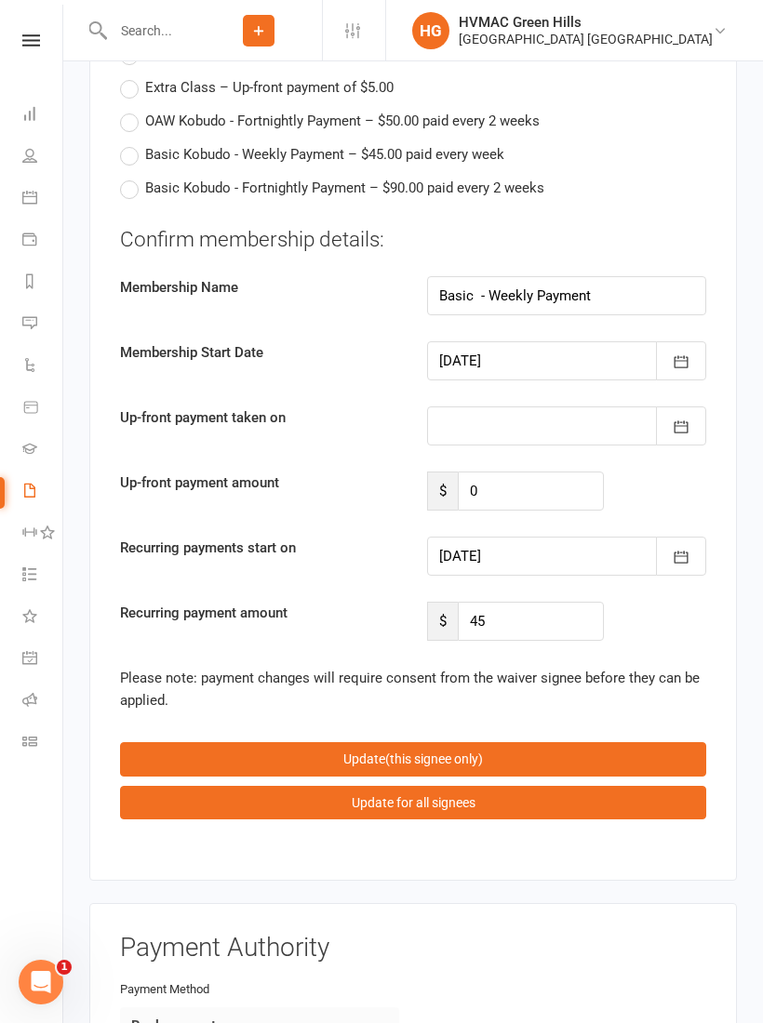
click at [683, 353] on icon "button" at bounding box center [681, 362] width 19 height 19
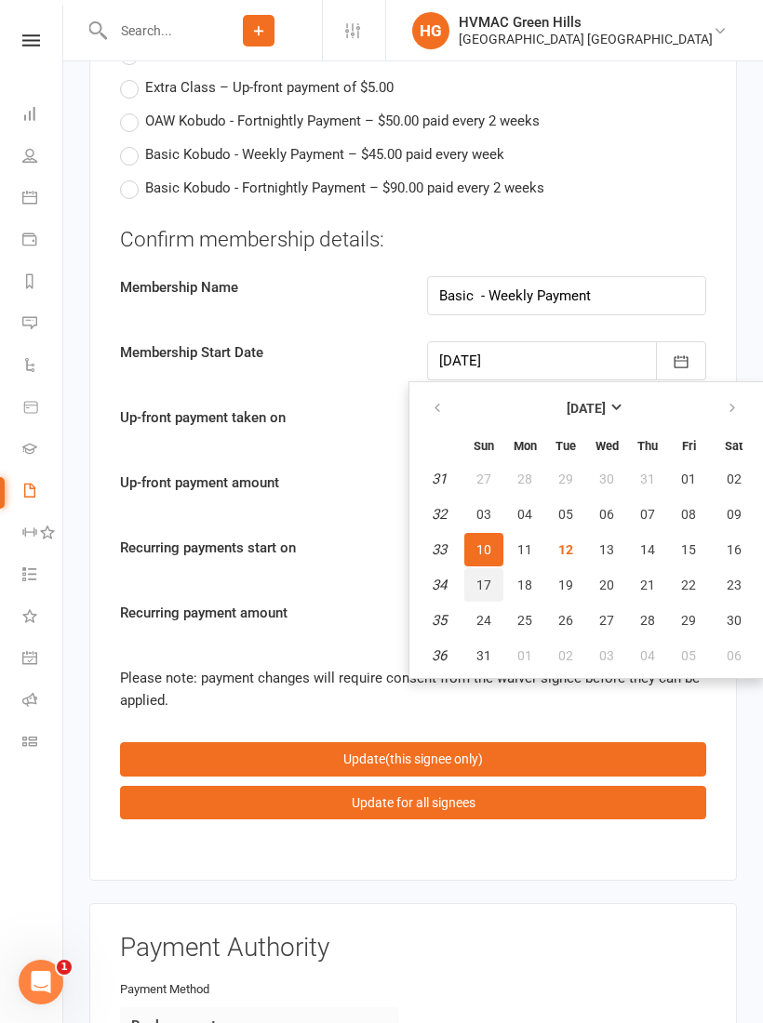
click at [482, 578] on span "17" at bounding box center [483, 585] width 15 height 15
type input "[DATE]"
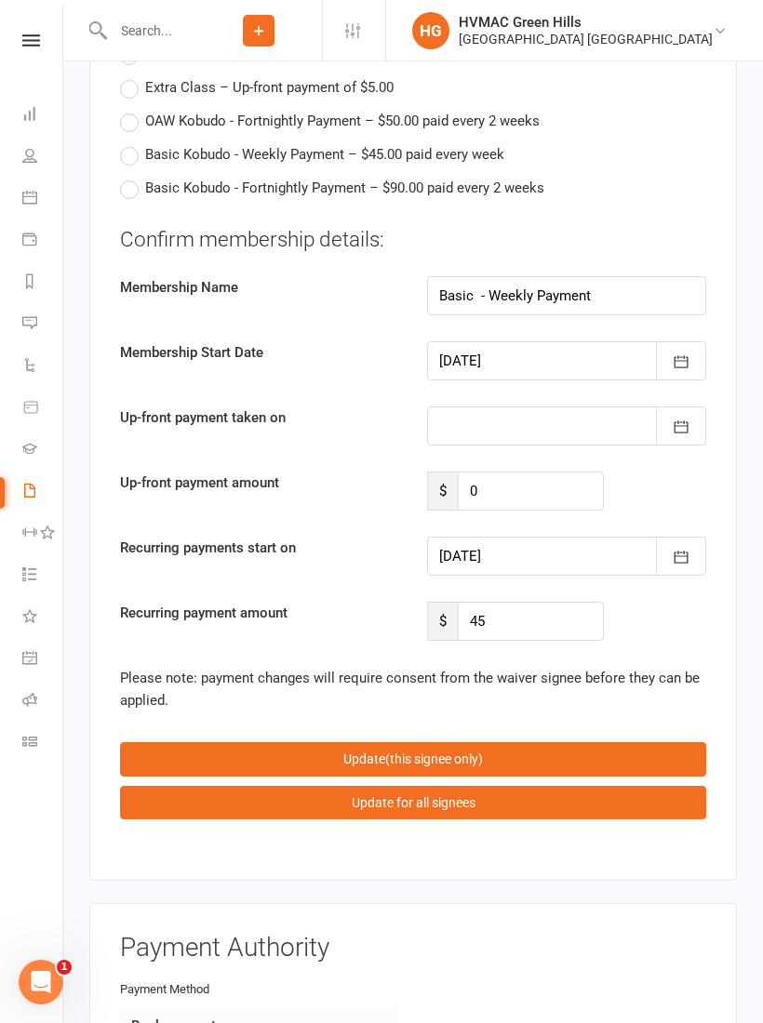
click at [233, 430] on div "Confirm membership details: Membership Name Basic - Weekly Payment Membership S…" at bounding box center [413, 433] width 586 height 417
click at [677, 548] on icon "button" at bounding box center [681, 557] width 19 height 19
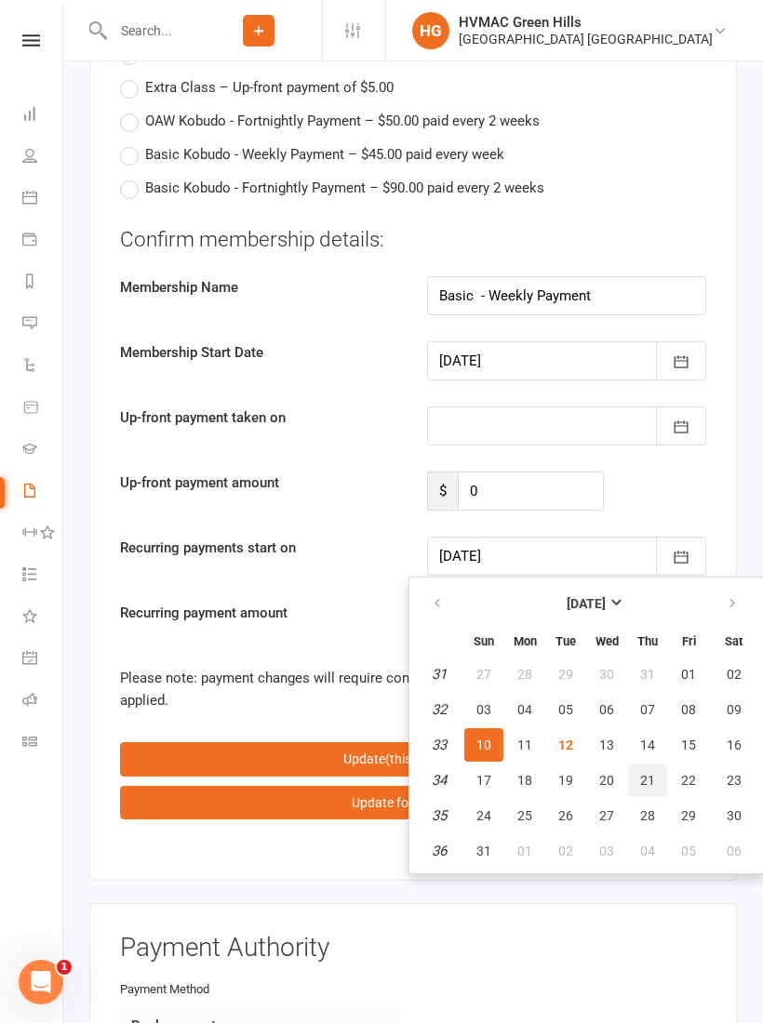
click at [647, 773] on span "21" at bounding box center [647, 780] width 15 height 15
type input "[DATE]"
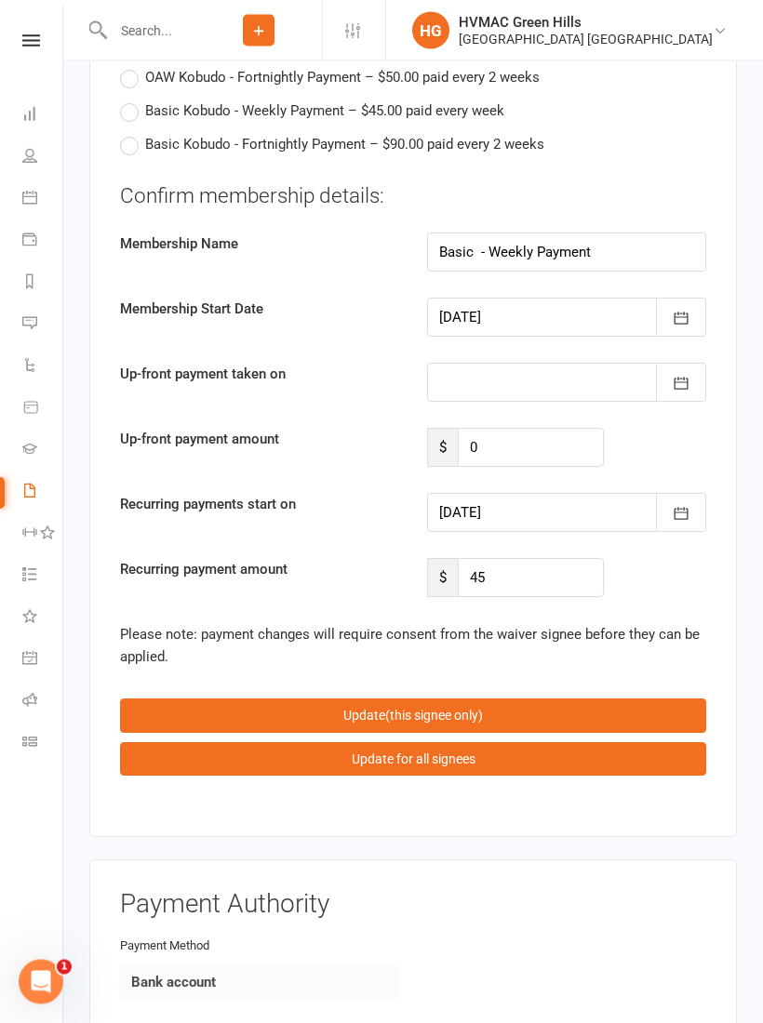
scroll to position [4511, 0]
click at [477, 708] on span "(this signee only)" at bounding box center [434, 715] width 98 height 15
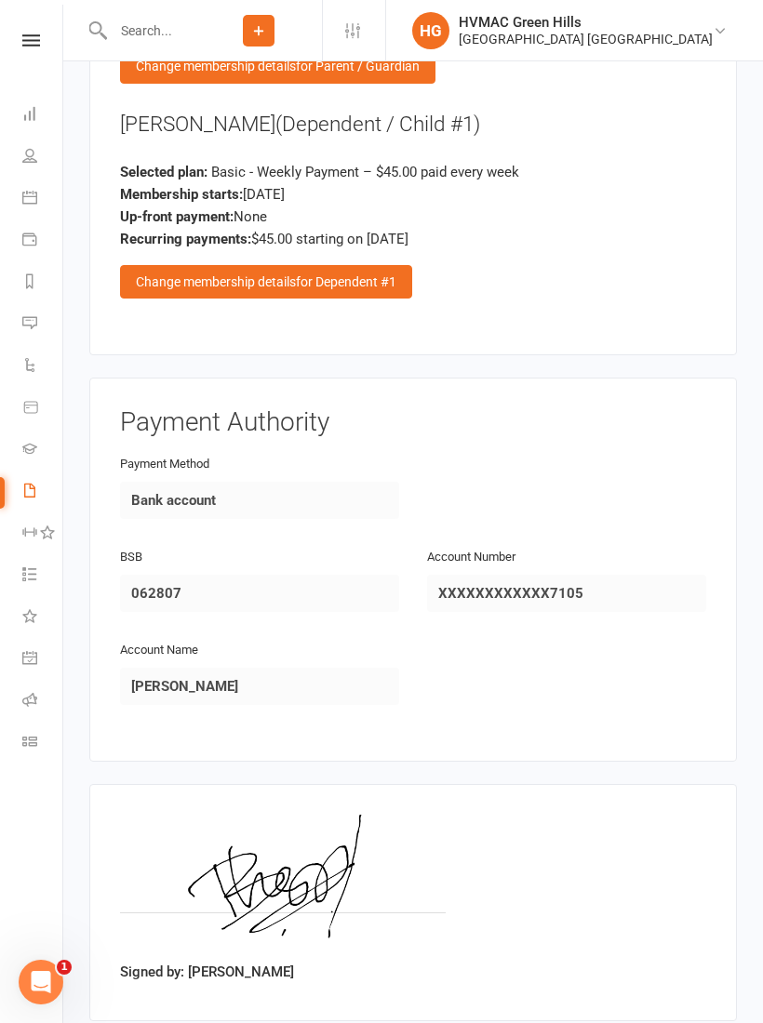
scroll to position [2771, 0]
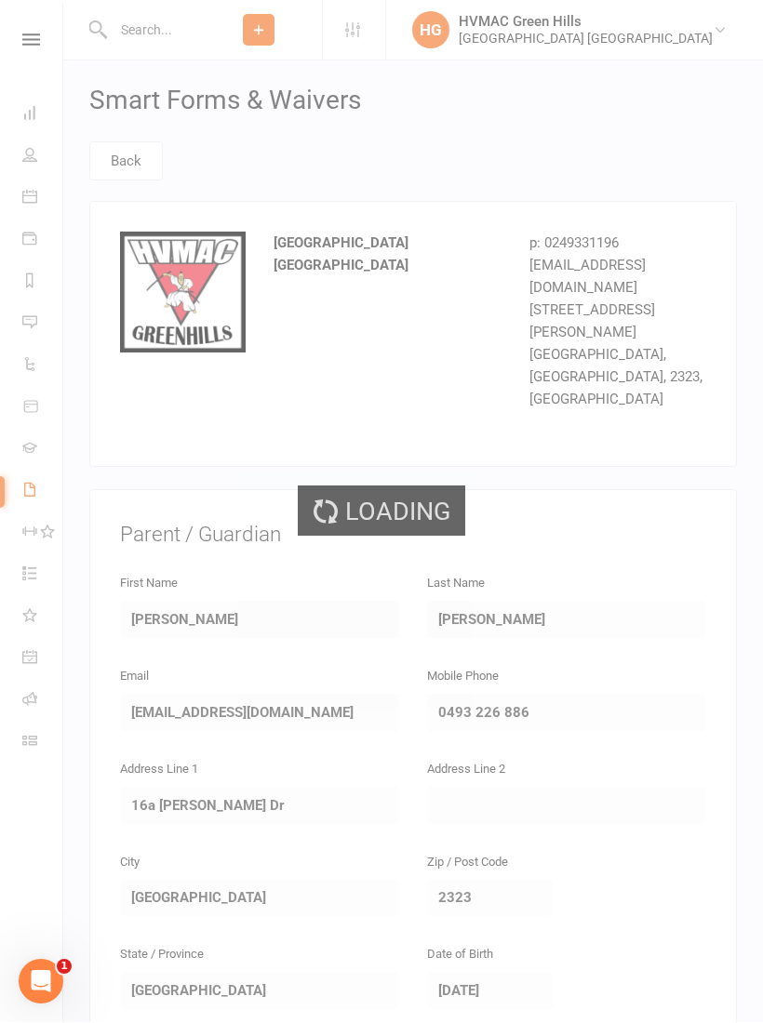
select select "100"
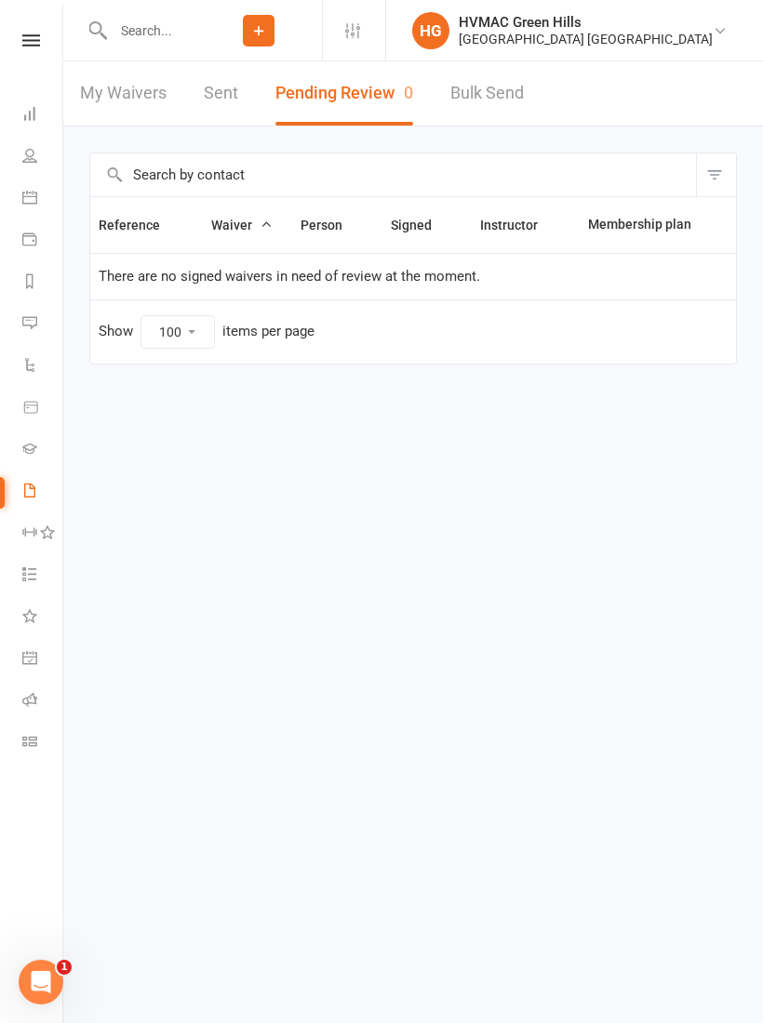
click at [145, 41] on input "text" at bounding box center [151, 31] width 88 height 26
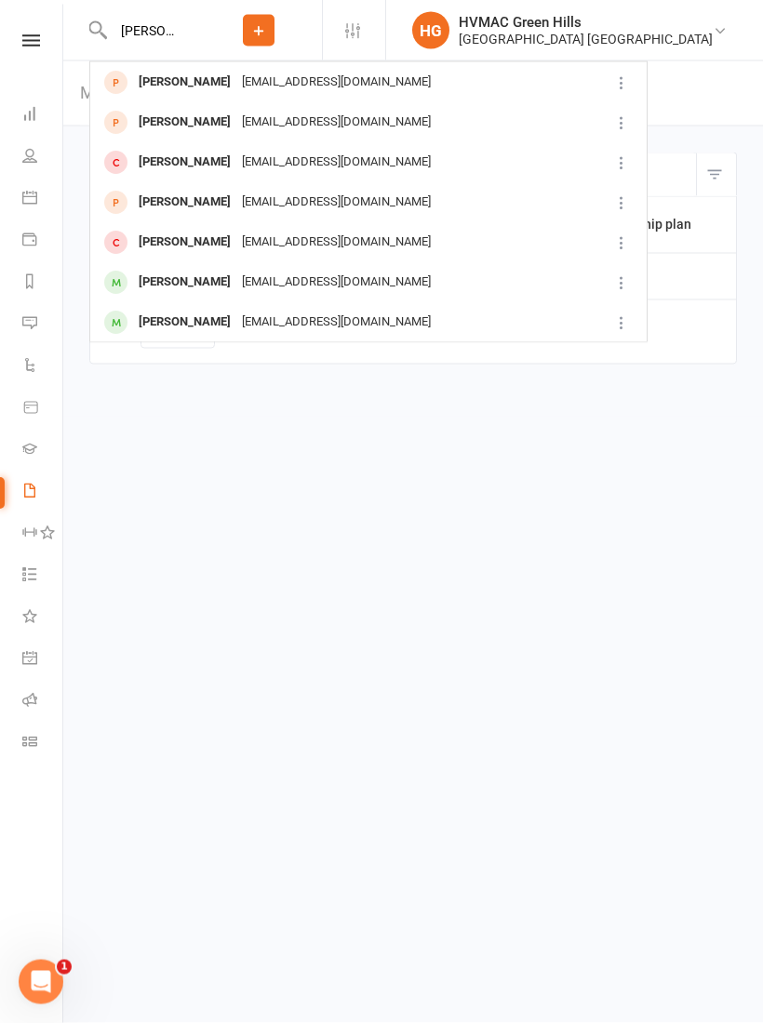
type input "[PERSON_NAME]"
click at [240, 256] on div "[PERSON_NAME] [EMAIL_ADDRESS][DOMAIN_NAME]" at bounding box center [349, 242] width 517 height 38
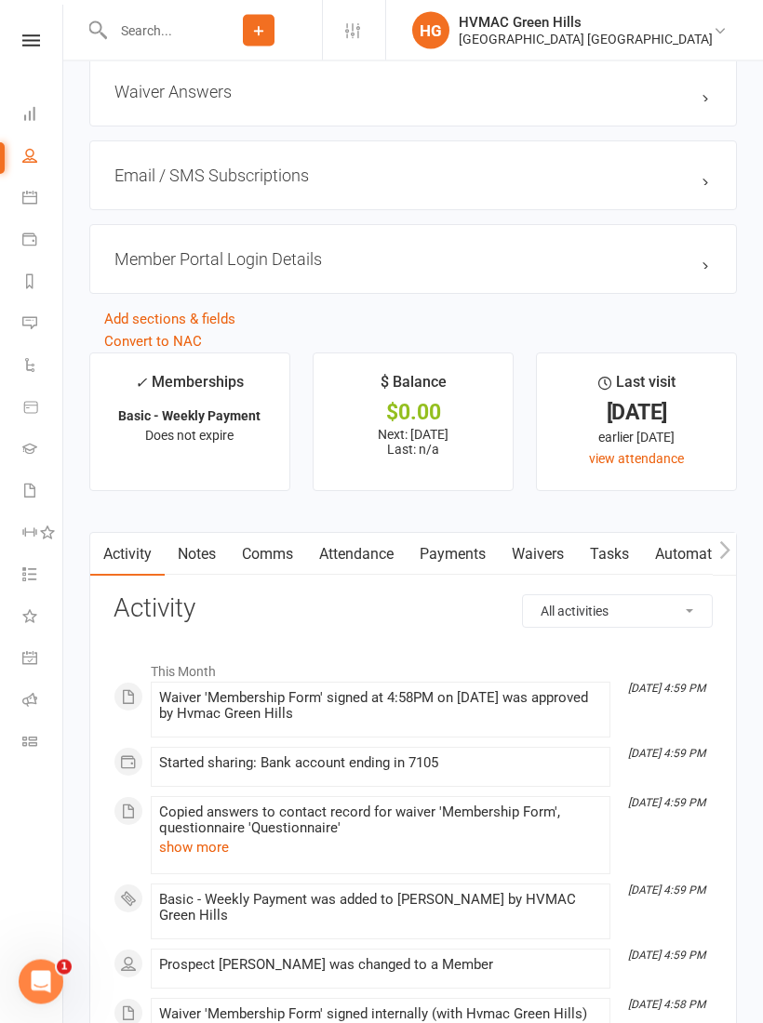
click at [364, 560] on link "Attendance" at bounding box center [356, 555] width 100 height 43
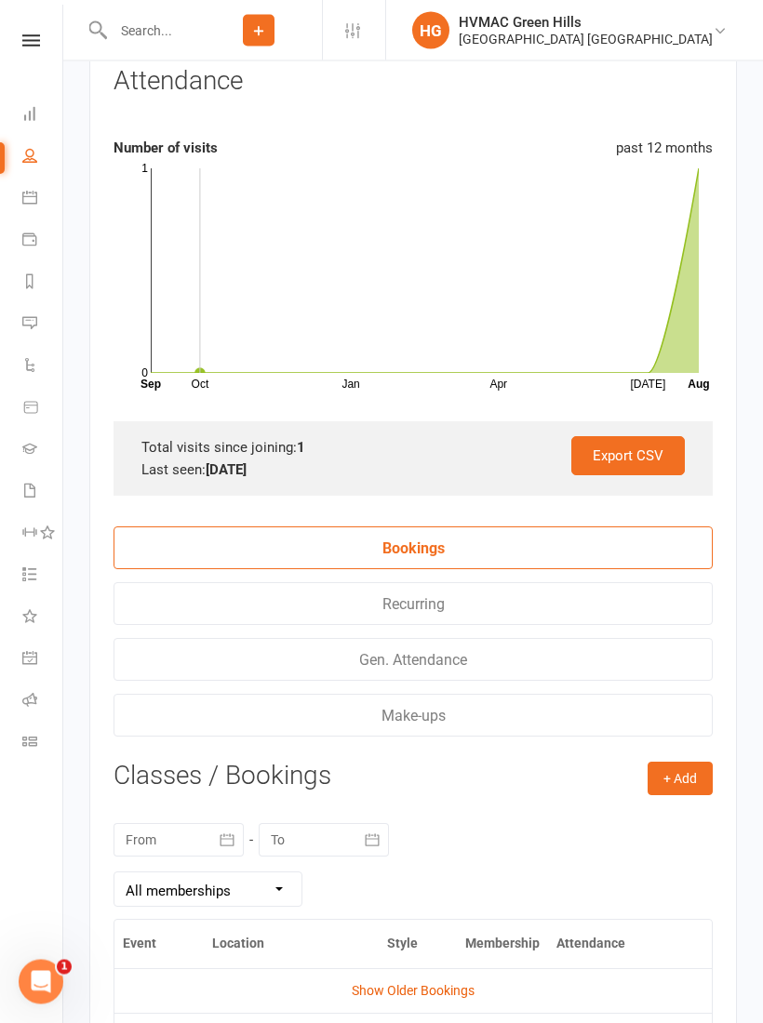
scroll to position [2788, 0]
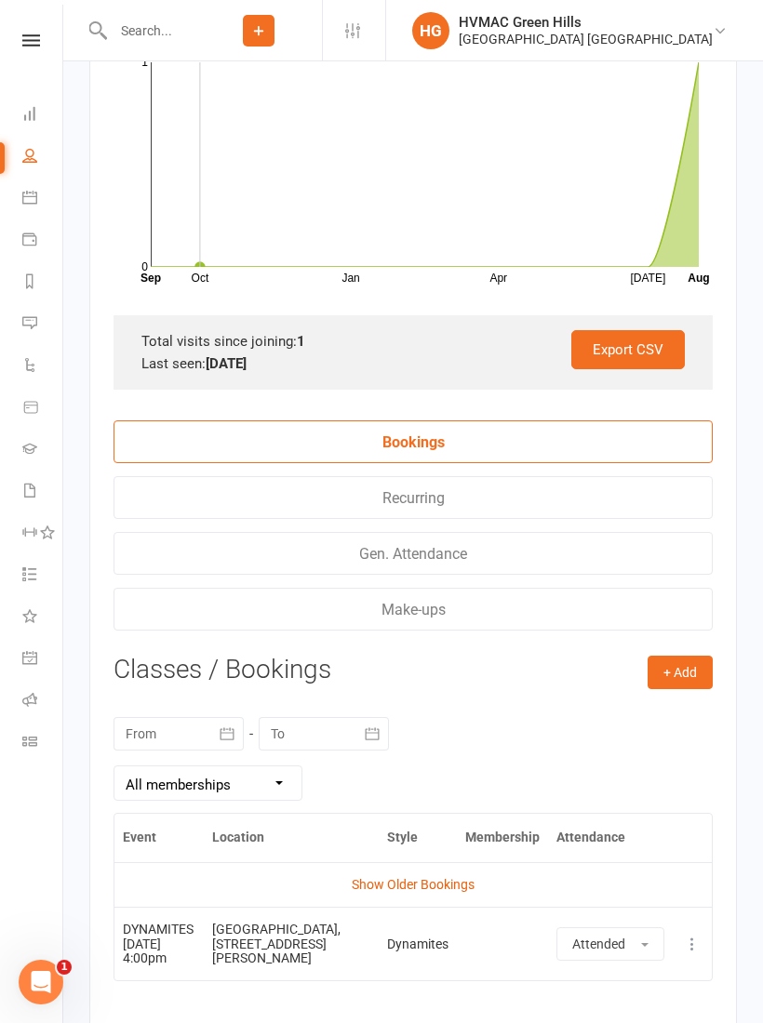
click at [693, 682] on button "+ Add" at bounding box center [680, 672] width 65 height 33
click at [576, 732] on link "Book Event" at bounding box center [620, 714] width 184 height 37
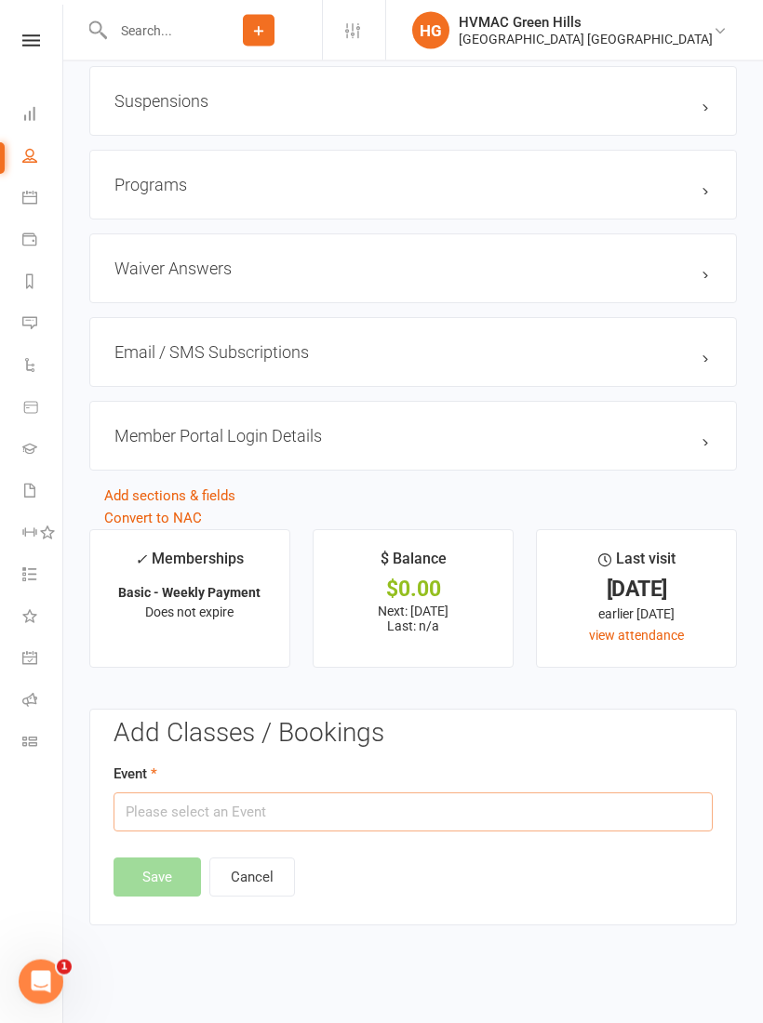
click at [301, 830] on input "text" at bounding box center [413, 813] width 599 height 39
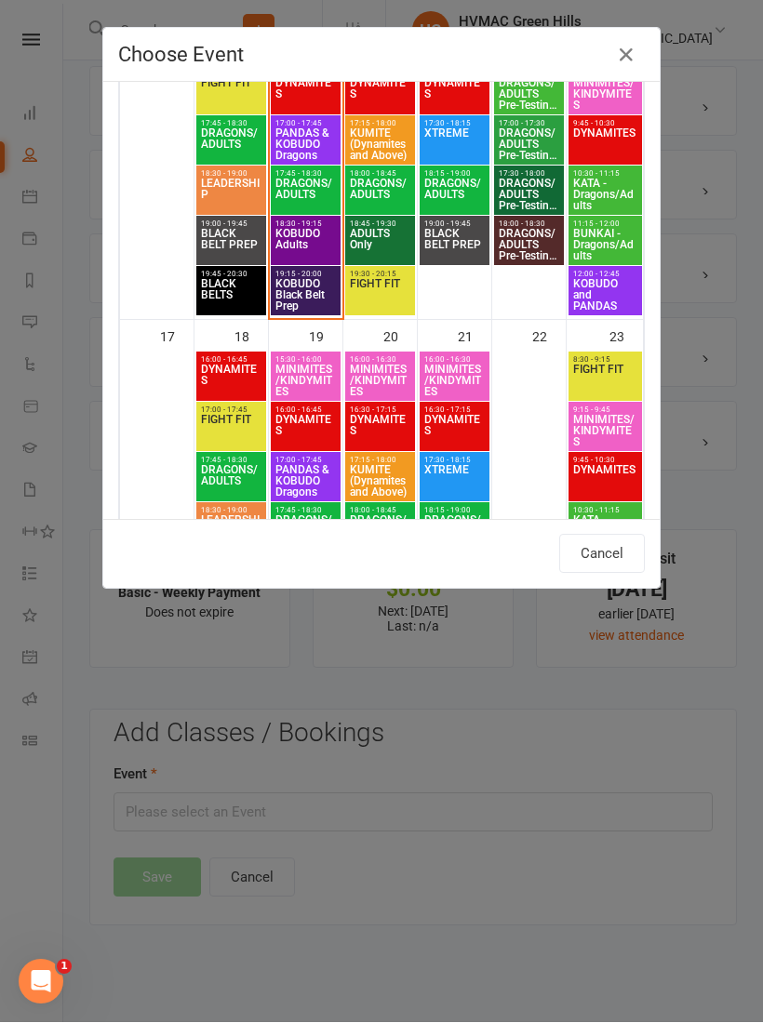
scroll to position [964, 0]
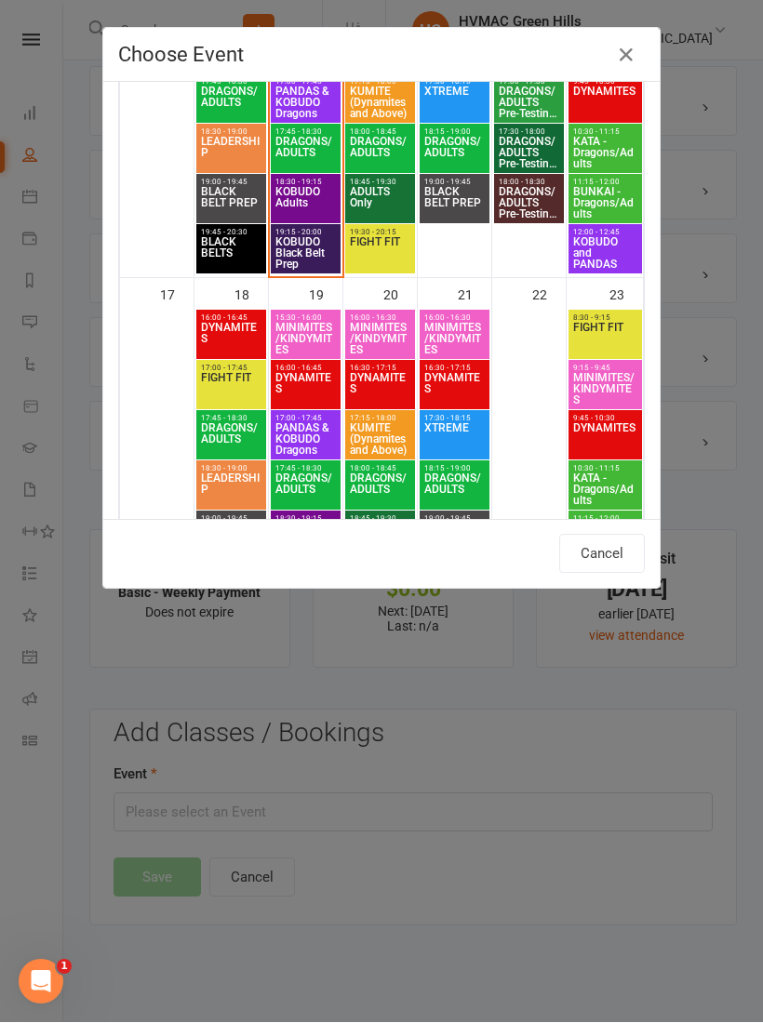
click at [302, 392] on span "DYNAMITES" at bounding box center [305, 389] width 62 height 33
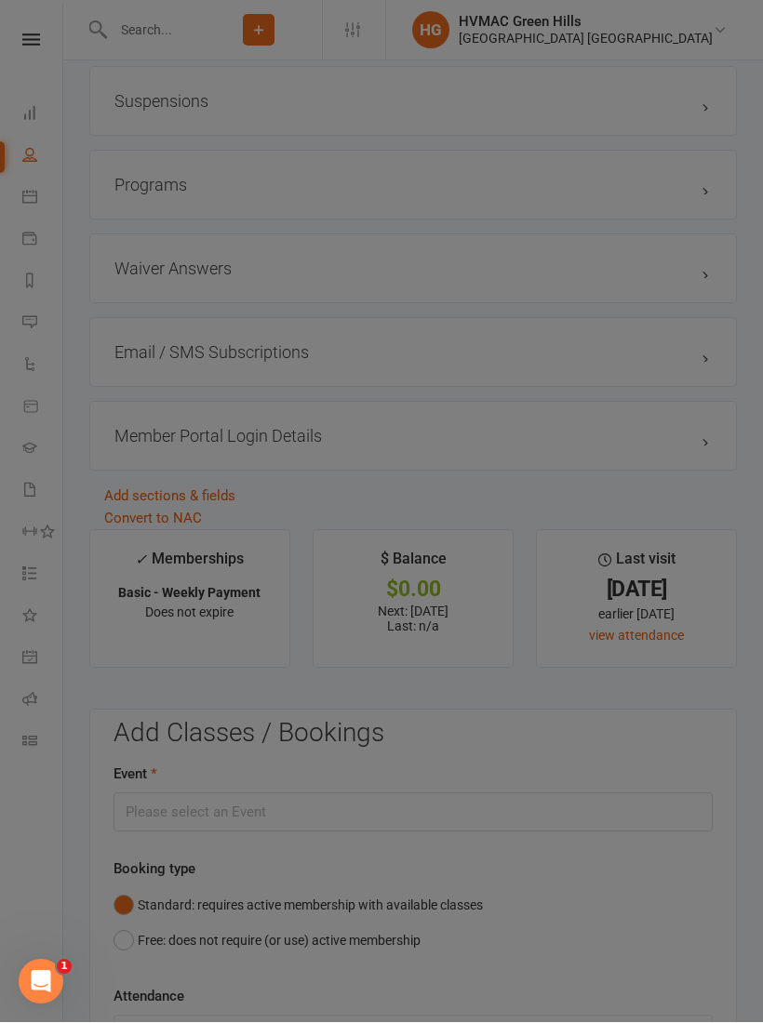
type input "DYNAMITES - [DATE] 4:00:00 PM"
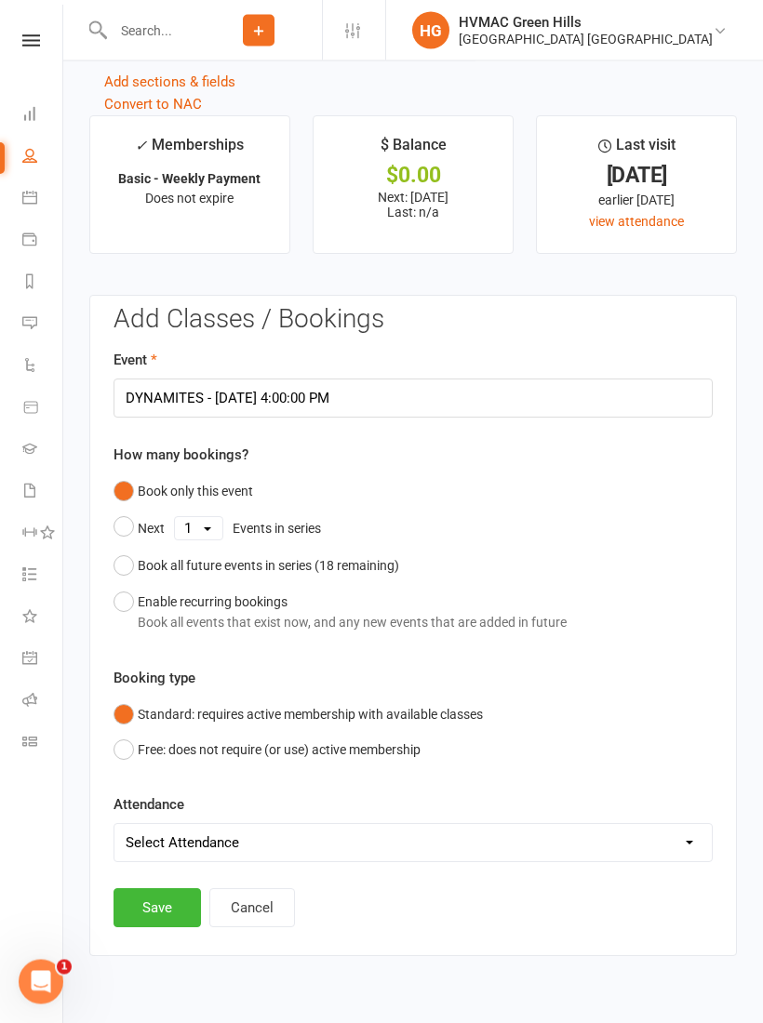
click at [159, 908] on button "Save" at bounding box center [157, 909] width 87 height 39
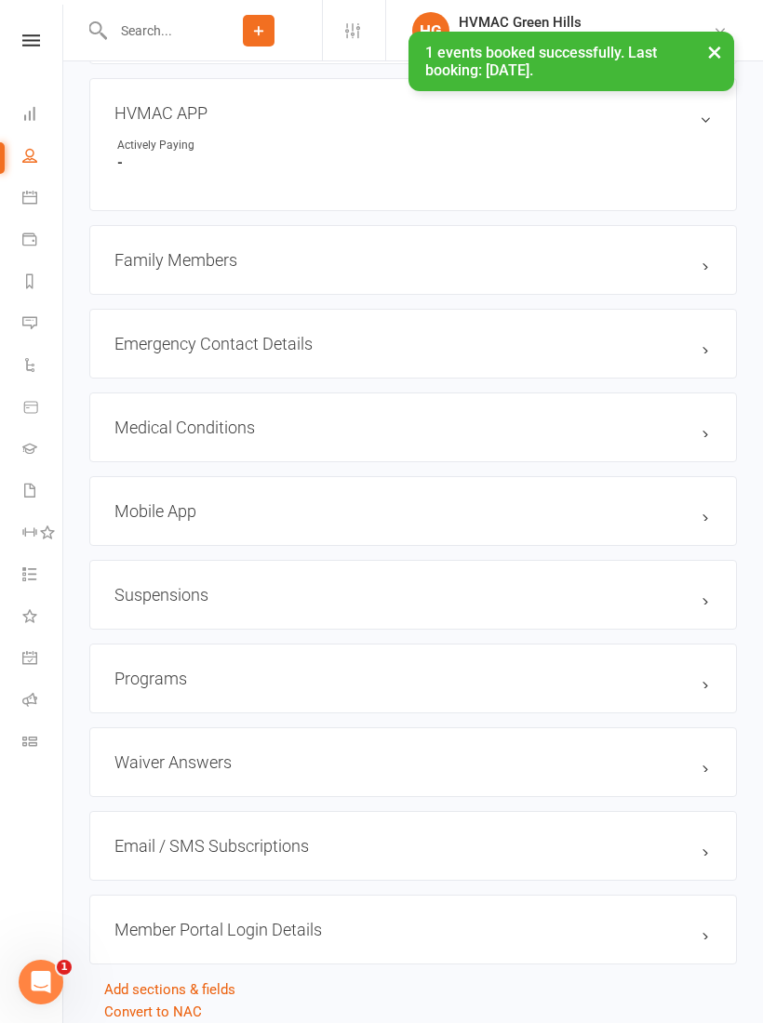
scroll to position [1484, 0]
click at [223, 520] on h3 "Mobile App" at bounding box center [412, 511] width 597 height 20
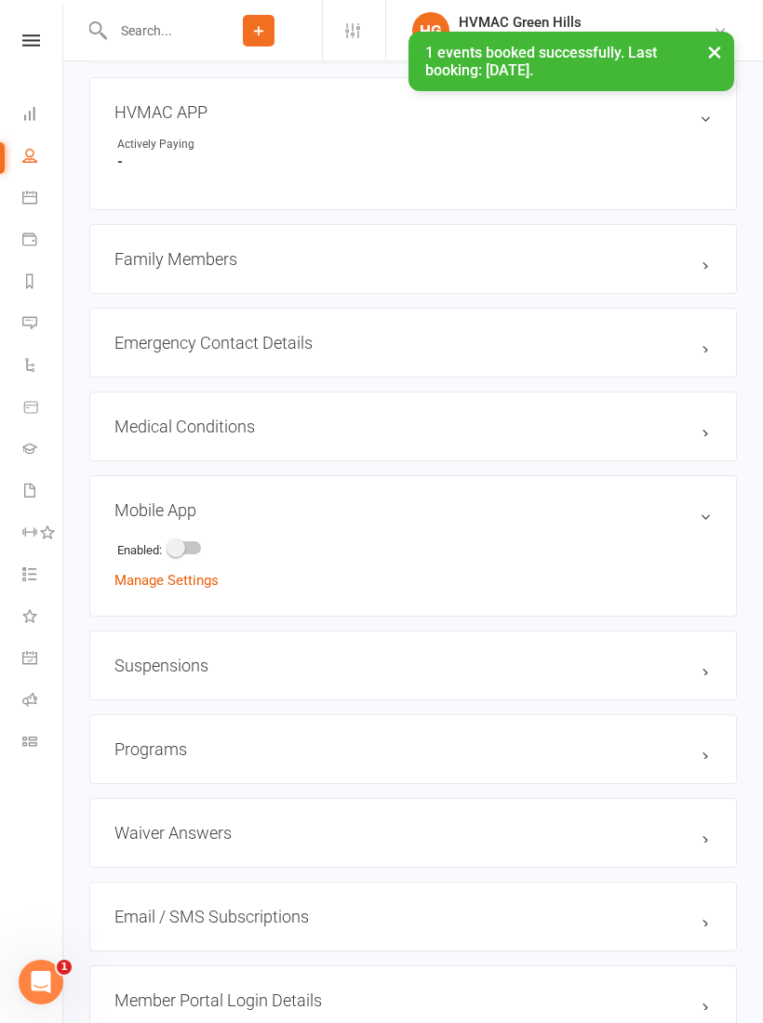
click at [185, 555] on span at bounding box center [176, 548] width 19 height 19
click at [169, 545] on input "checkbox" at bounding box center [169, 545] width 0 height 0
checkbox input "true"
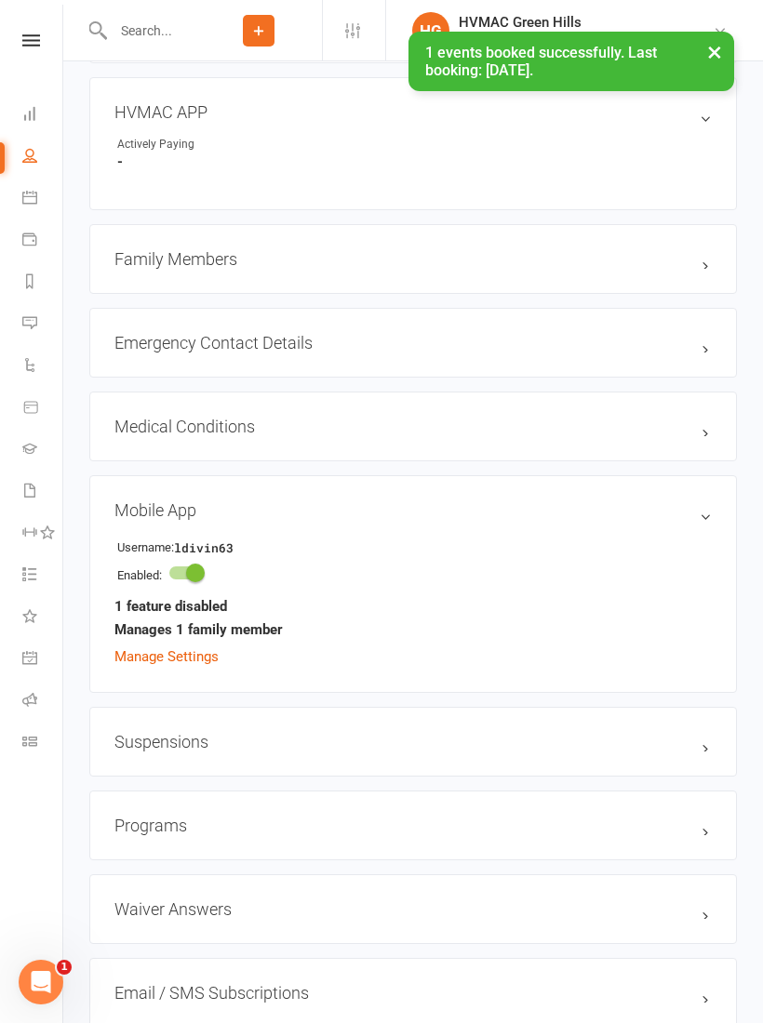
click at [184, 616] on strong "1 feature disabled" at bounding box center [170, 606] width 113 height 22
click at [182, 663] on link "Manage Settings" at bounding box center [166, 657] width 104 height 17
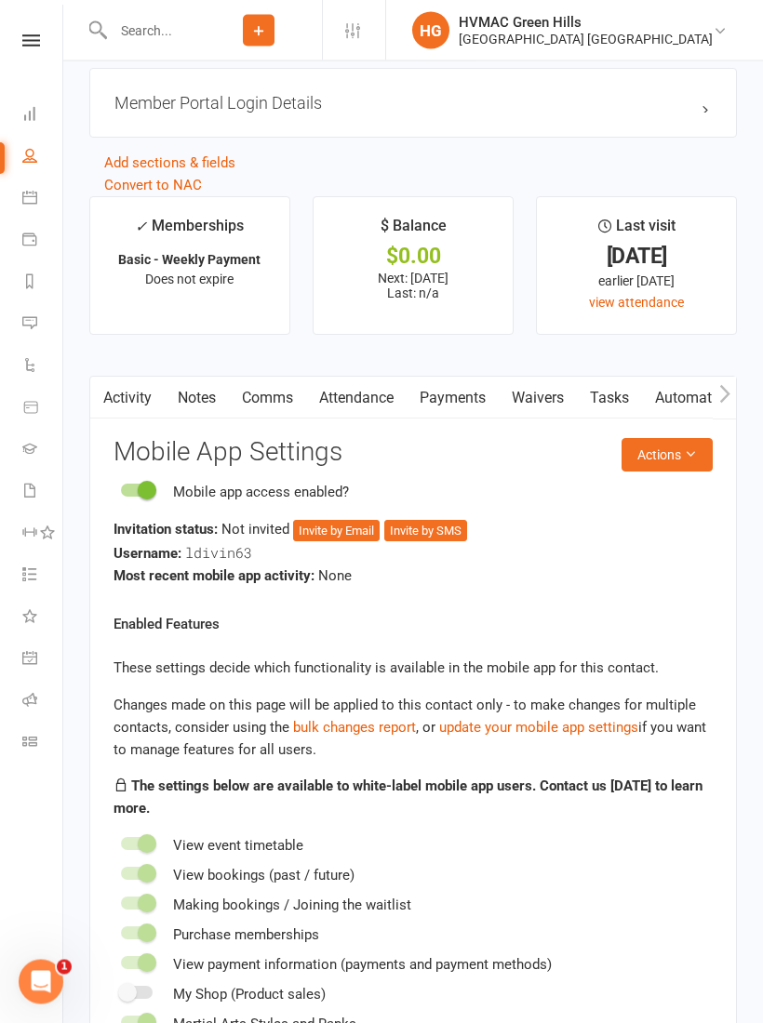
scroll to position [2460, 0]
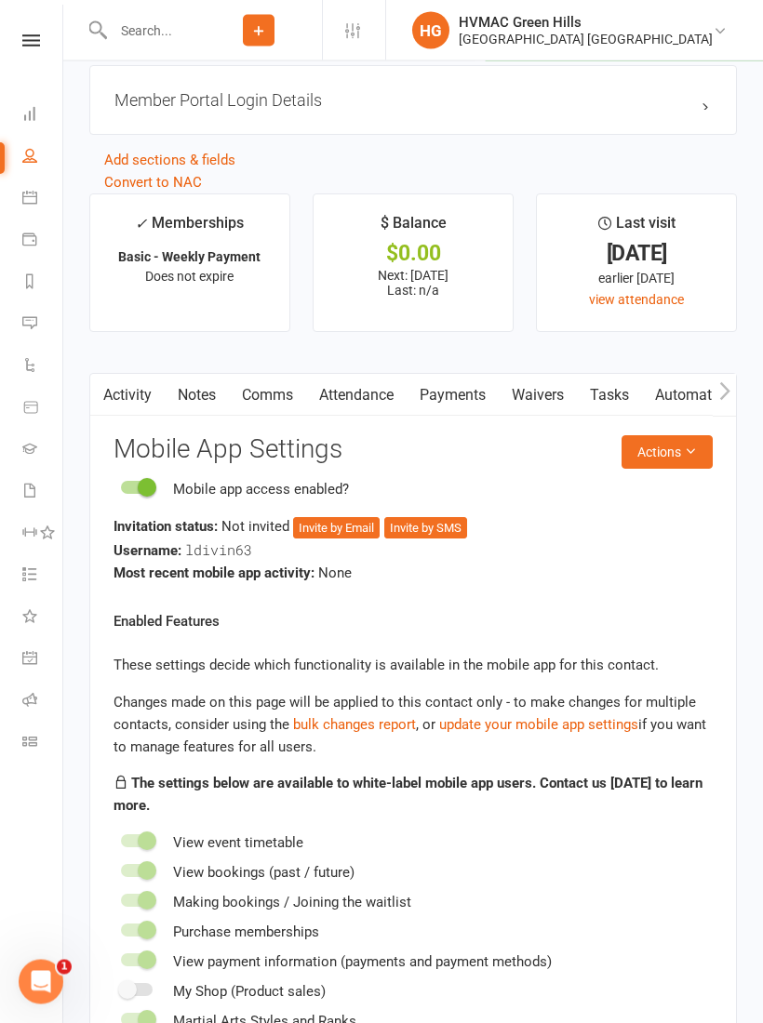
click at [327, 536] on button "Invite by Email" at bounding box center [336, 529] width 87 height 22
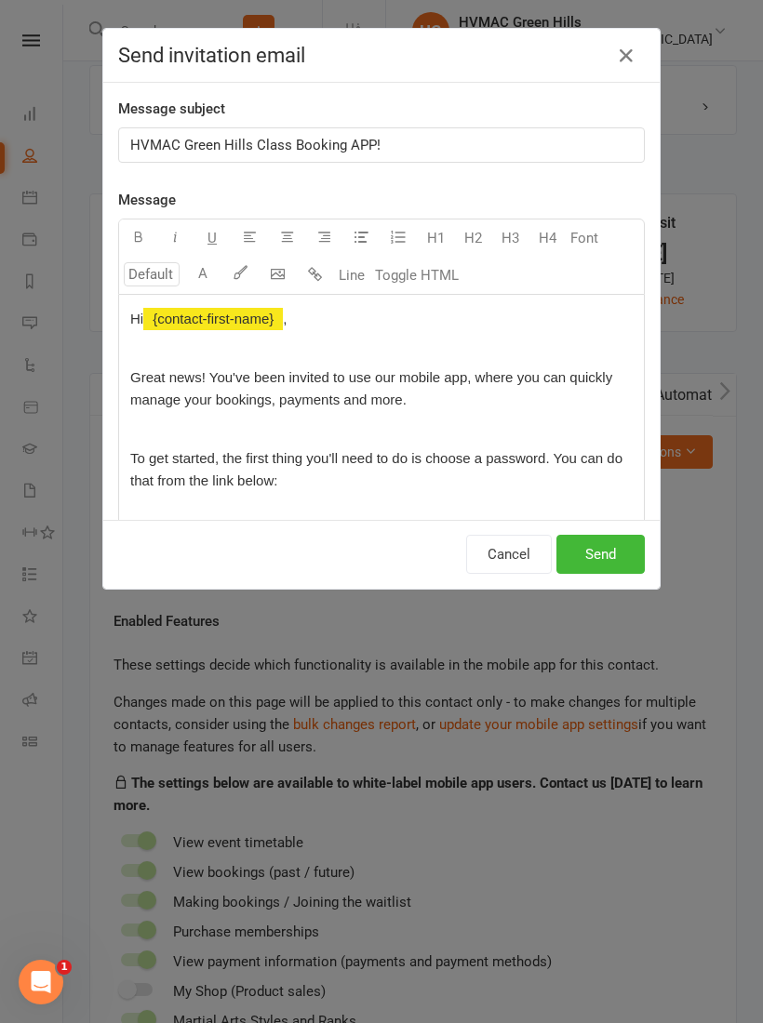
click at [607, 547] on button "Send" at bounding box center [600, 554] width 88 height 39
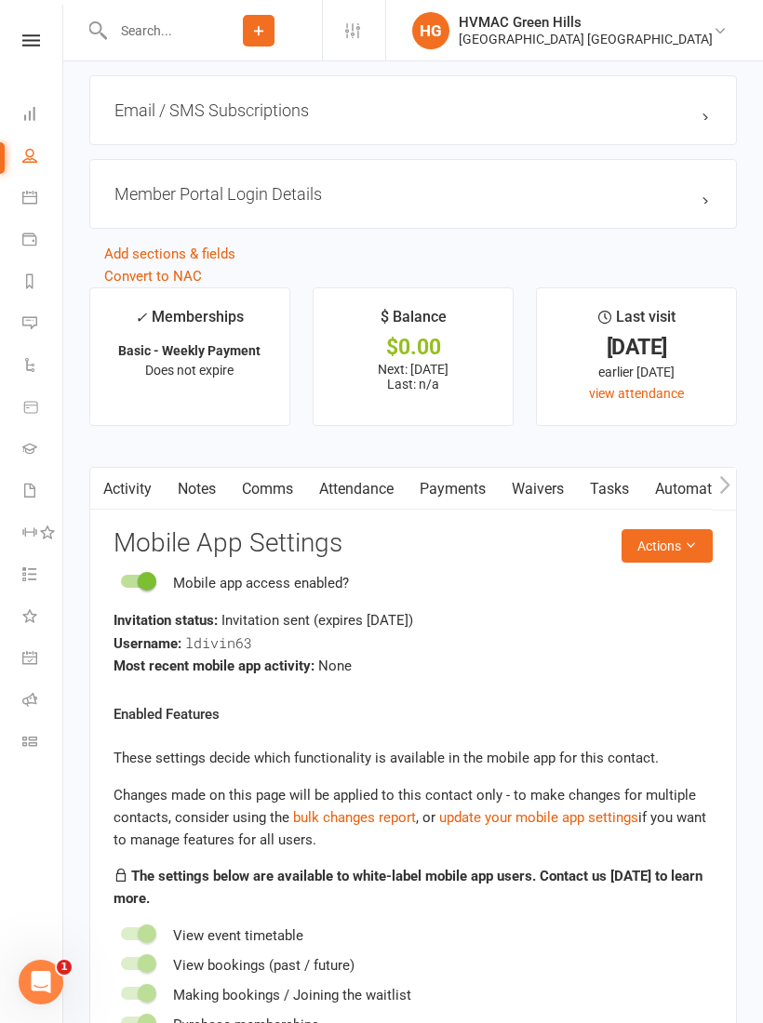
click at [361, 506] on link "Attendance" at bounding box center [356, 489] width 100 height 43
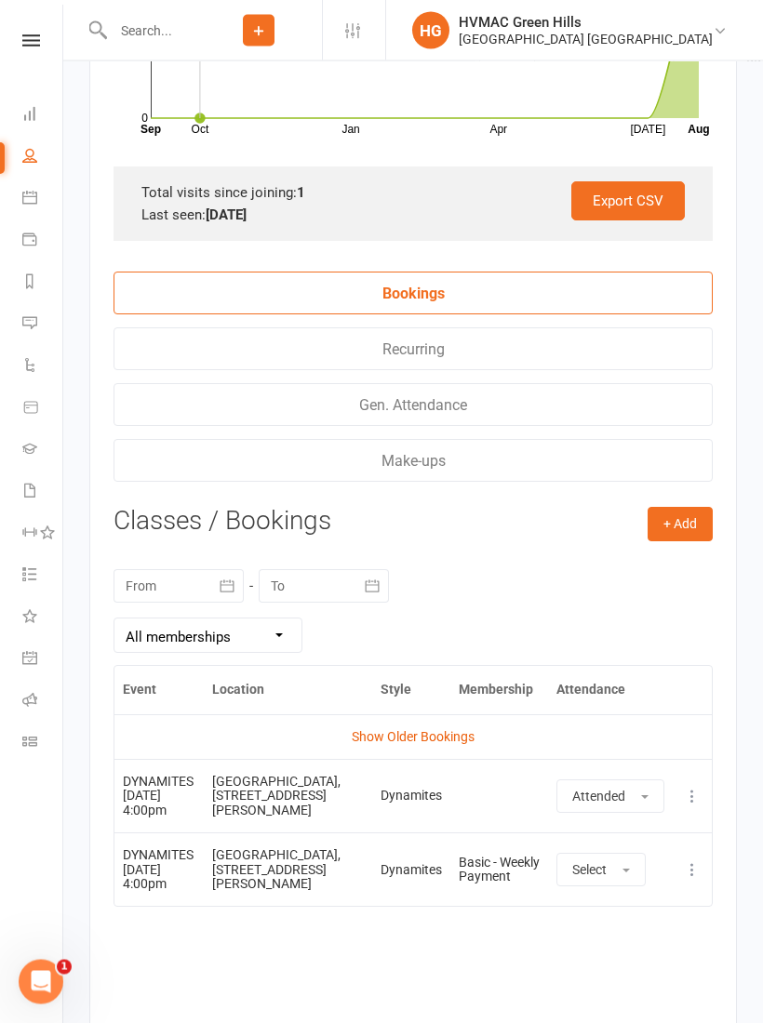
scroll to position [3110, 0]
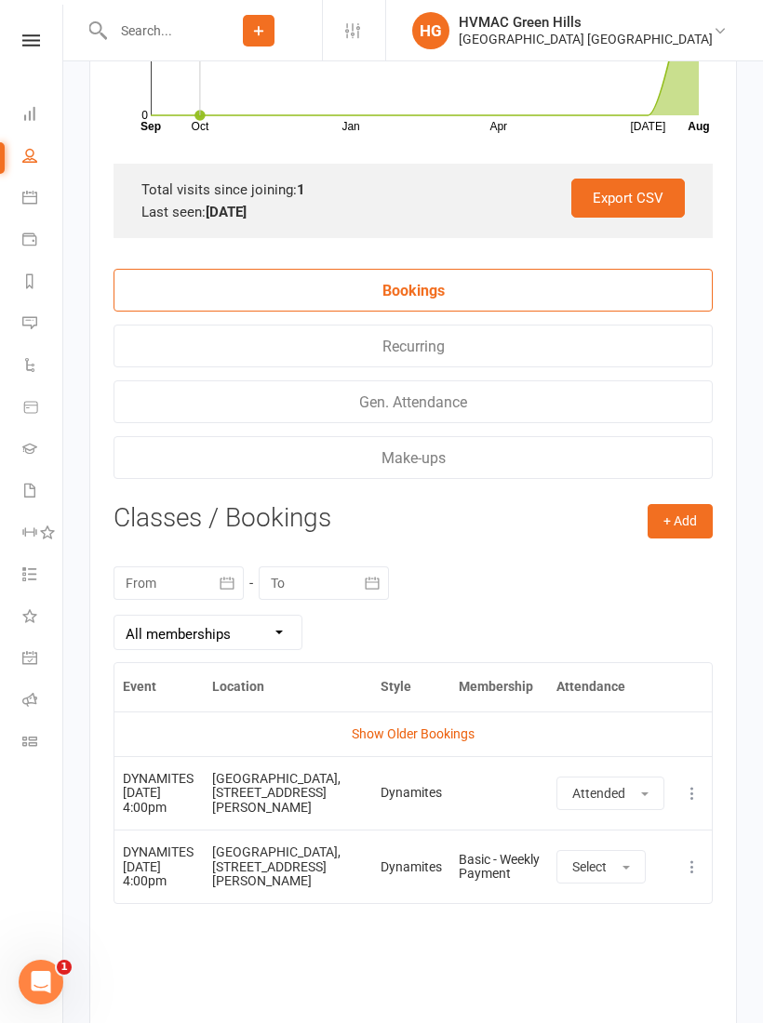
click at [691, 536] on button "+ Add" at bounding box center [680, 520] width 65 height 33
click at [600, 571] on link "Book Event" at bounding box center [620, 563] width 184 height 37
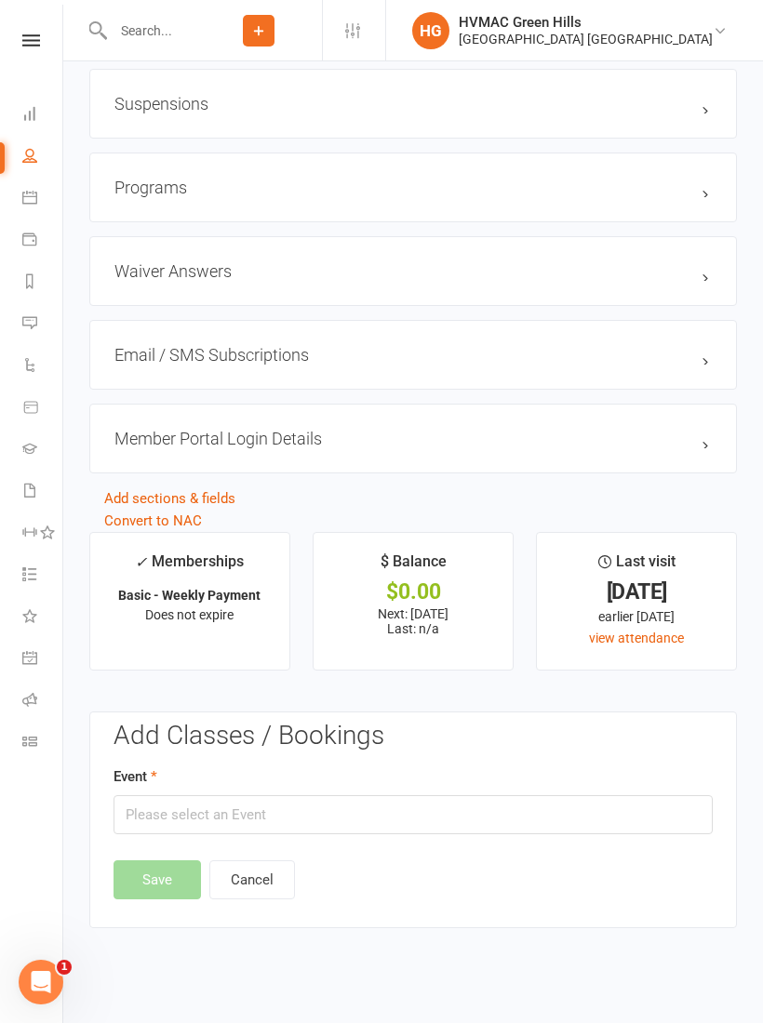
scroll to position [2146, 0]
click at [487, 802] on div "Event" at bounding box center [413, 800] width 599 height 69
click at [523, 823] on input "text" at bounding box center [413, 815] width 599 height 39
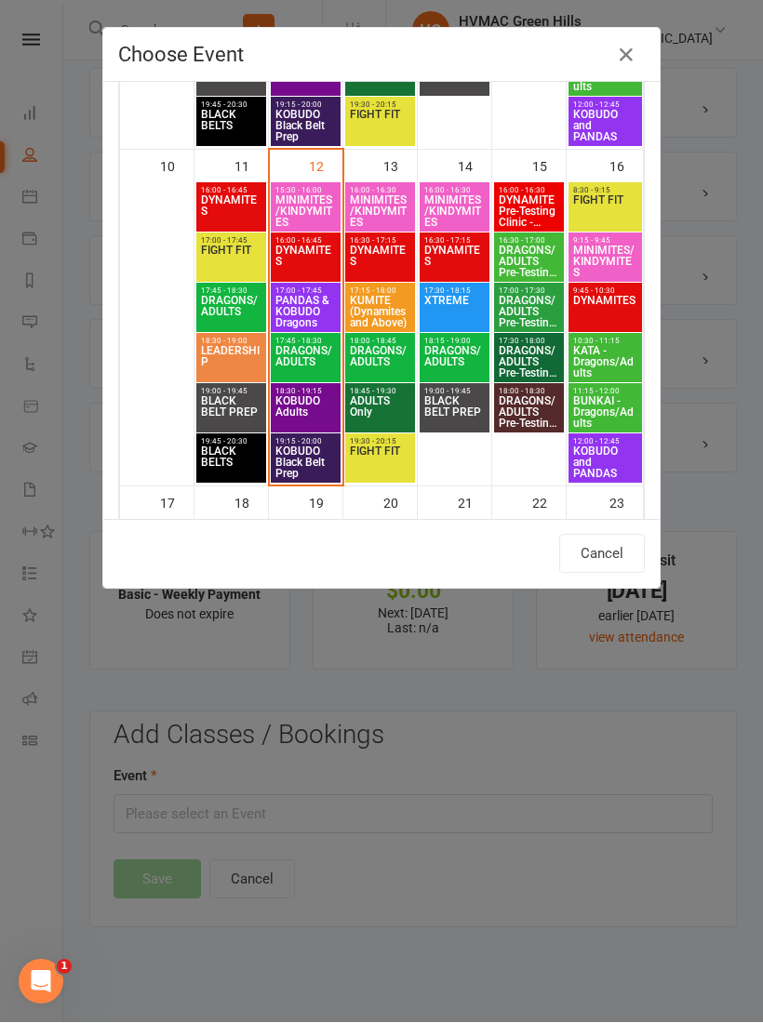
scroll to position [755, 0]
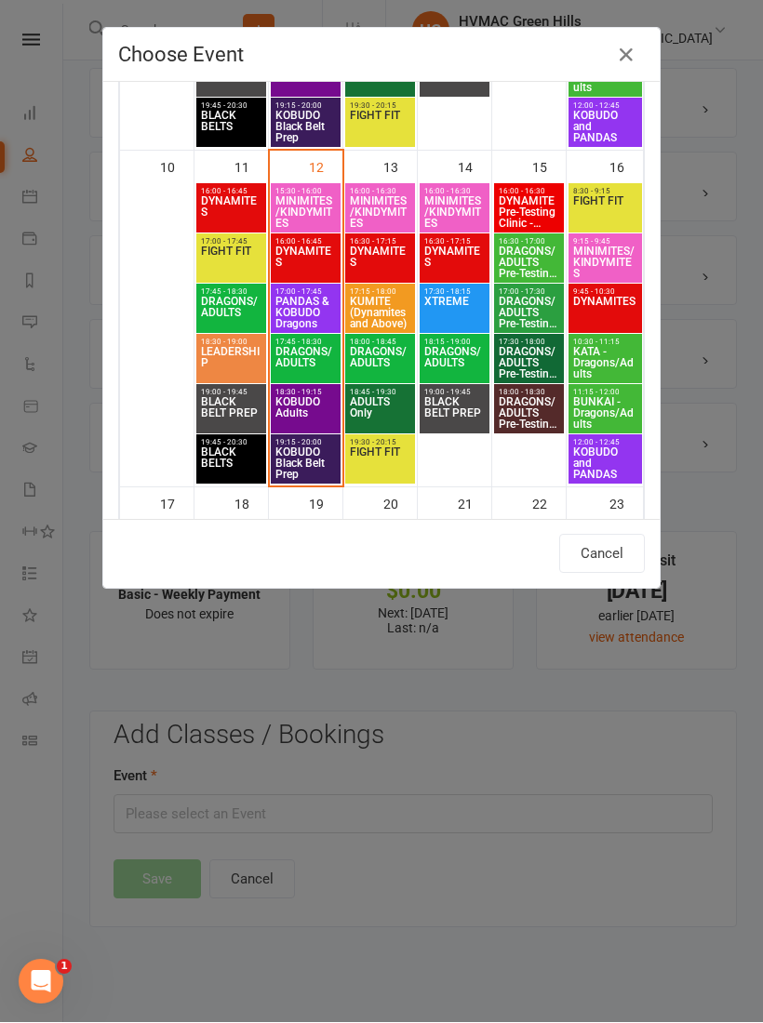
click at [599, 302] on span "DYNAMITES" at bounding box center [605, 313] width 66 height 33
type input "DYNAMITES - [DATE] 9:45:00 AM"
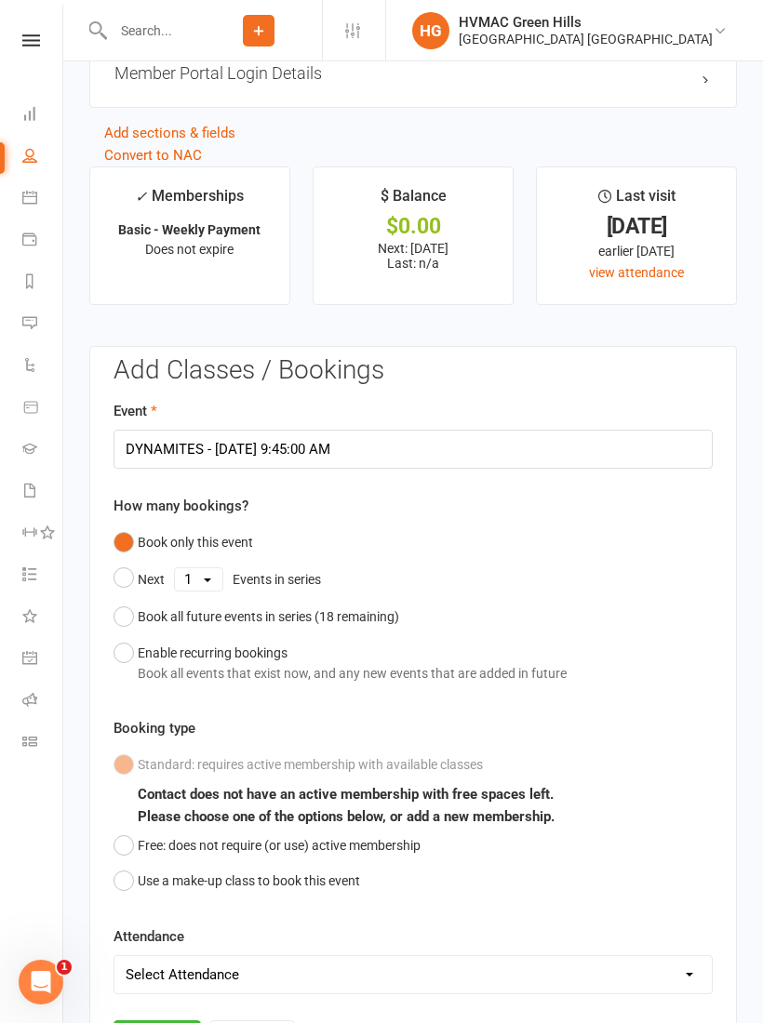
scroll to position [2669, 0]
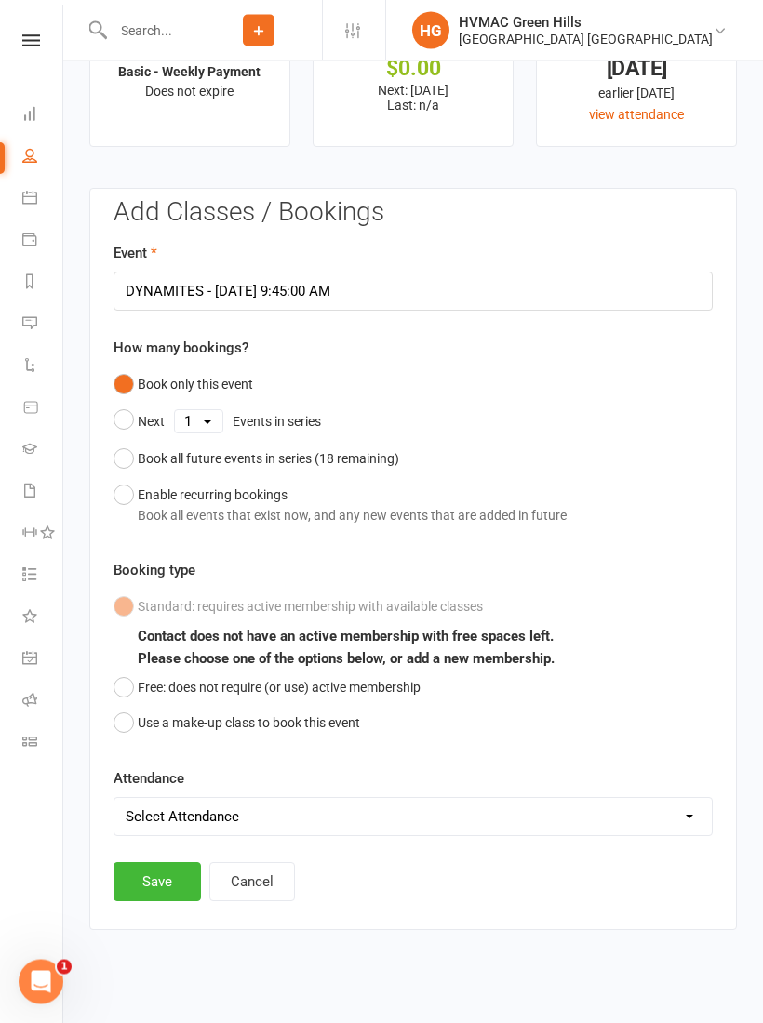
click at [121, 682] on button "Free: does not require (or use) active membership" at bounding box center [267, 688] width 307 height 35
click at [173, 891] on button "Save" at bounding box center [157, 882] width 87 height 39
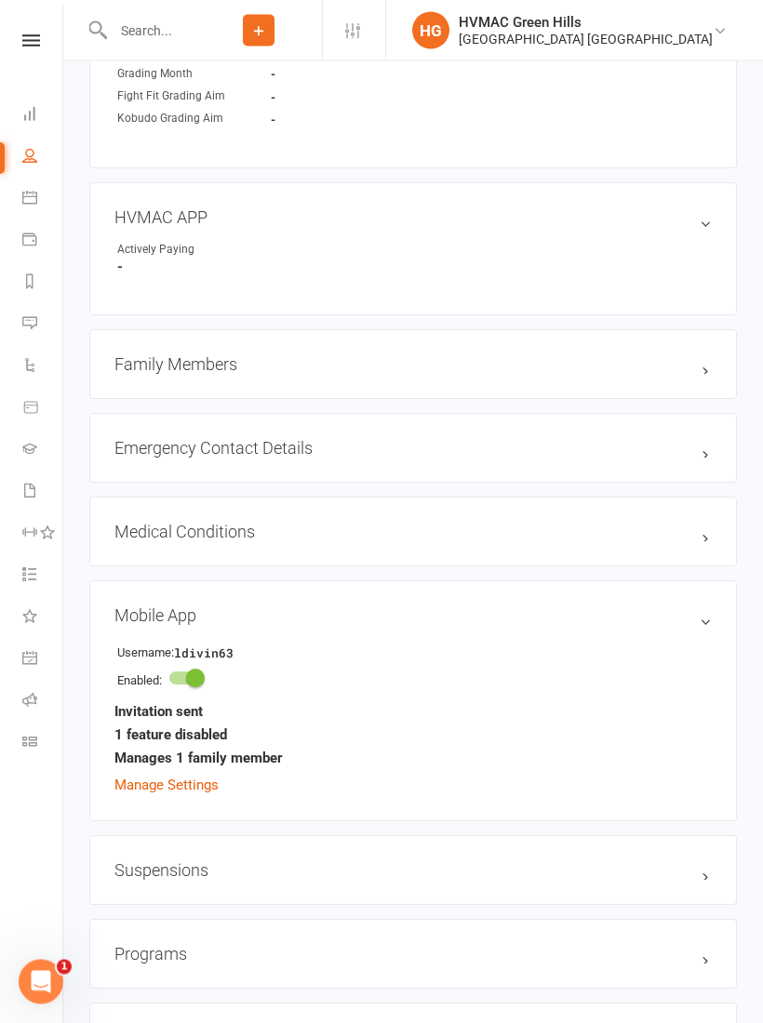
scroll to position [1379, 0]
